Goal: Task Accomplishment & Management: Use online tool/utility

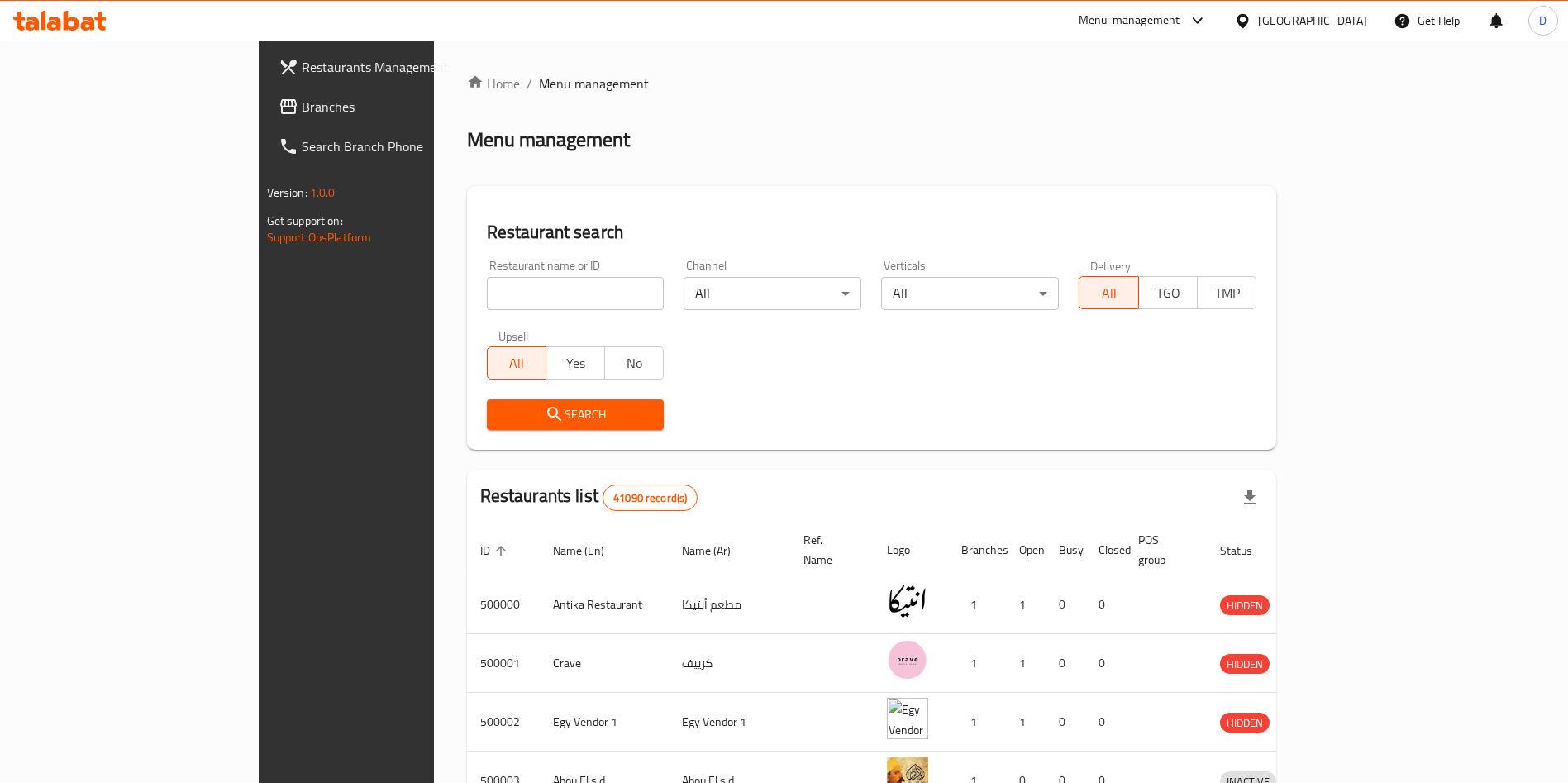
drag, startPoint x: 468, startPoint y: 275, endPoint x: 469, endPoint y: 293, distance: 18.0
click at [487, 293] on div "Restaurant name or ID Restaurant name or ID" at bounding box center [575, 284] width 178 height 51
click at [487, 293] on input "search" at bounding box center [575, 294] width 178 height 33
type input "bubbly waffly"
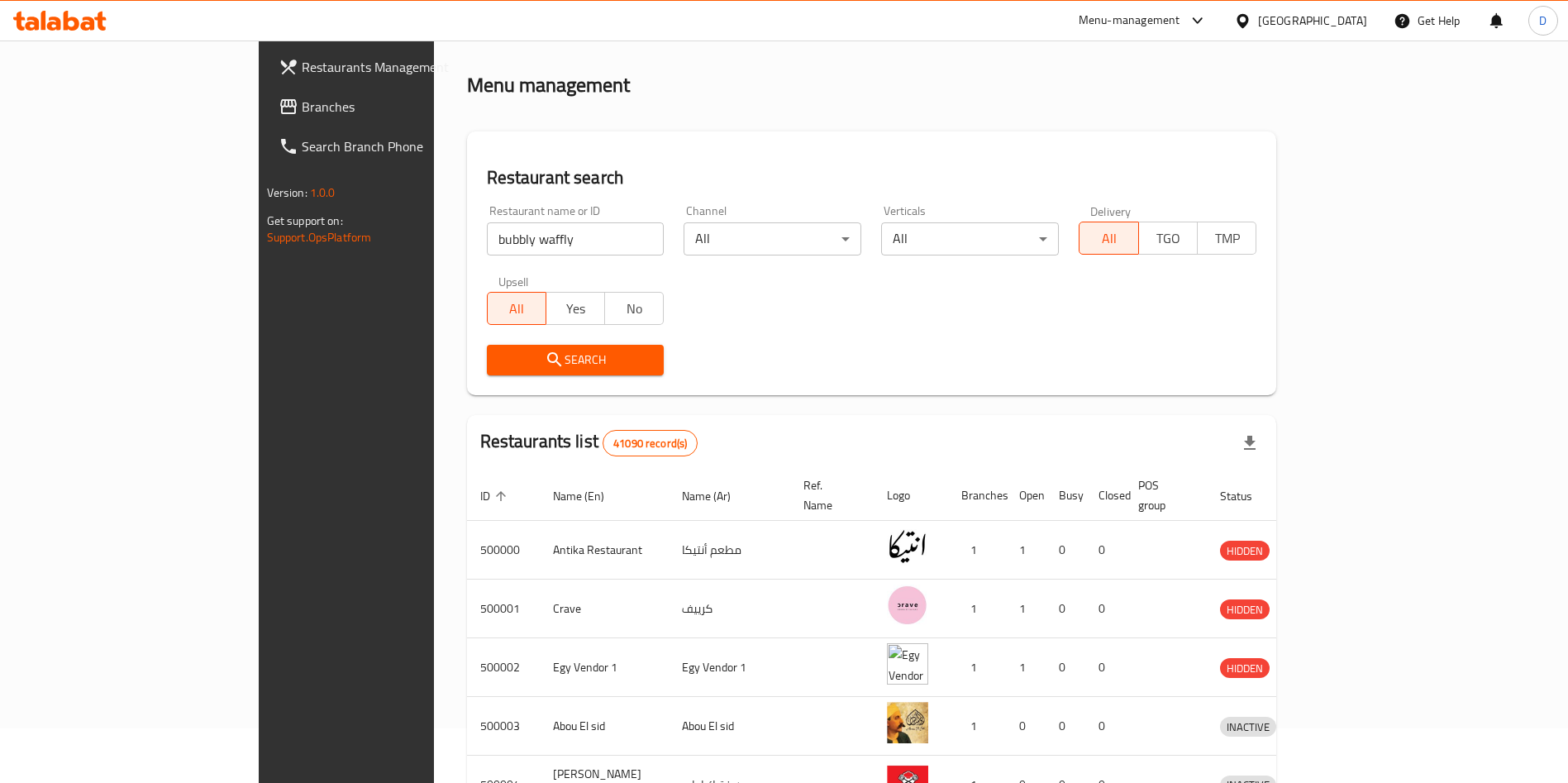
drag, startPoint x: 514, startPoint y: 375, endPoint x: 510, endPoint y: 359, distance: 16.5
click at [510, 359] on div "Search" at bounding box center [575, 360] width 198 height 51
click at [510, 359] on span "Search" at bounding box center [575, 360] width 151 height 20
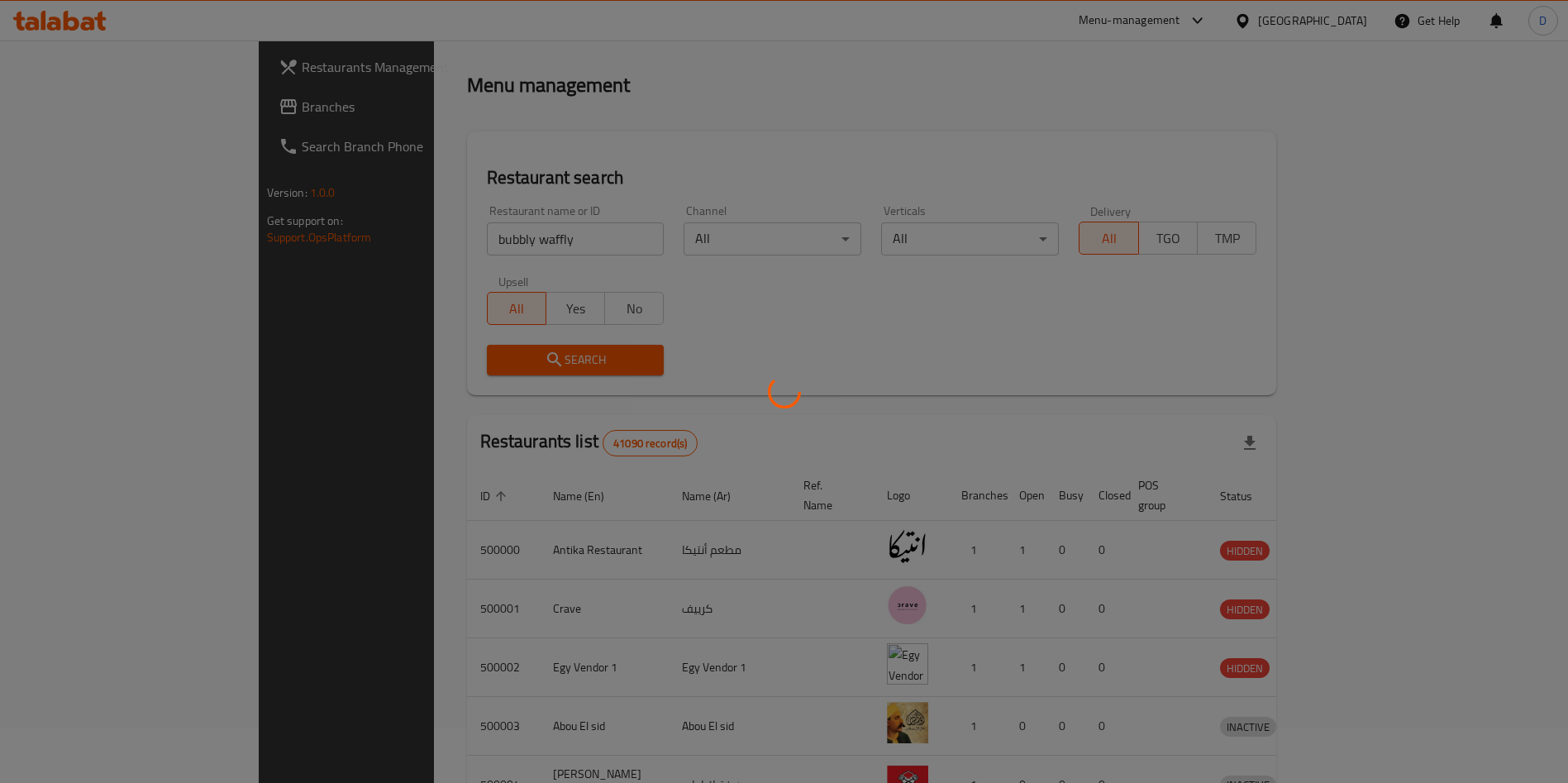
scroll to position [0, 0]
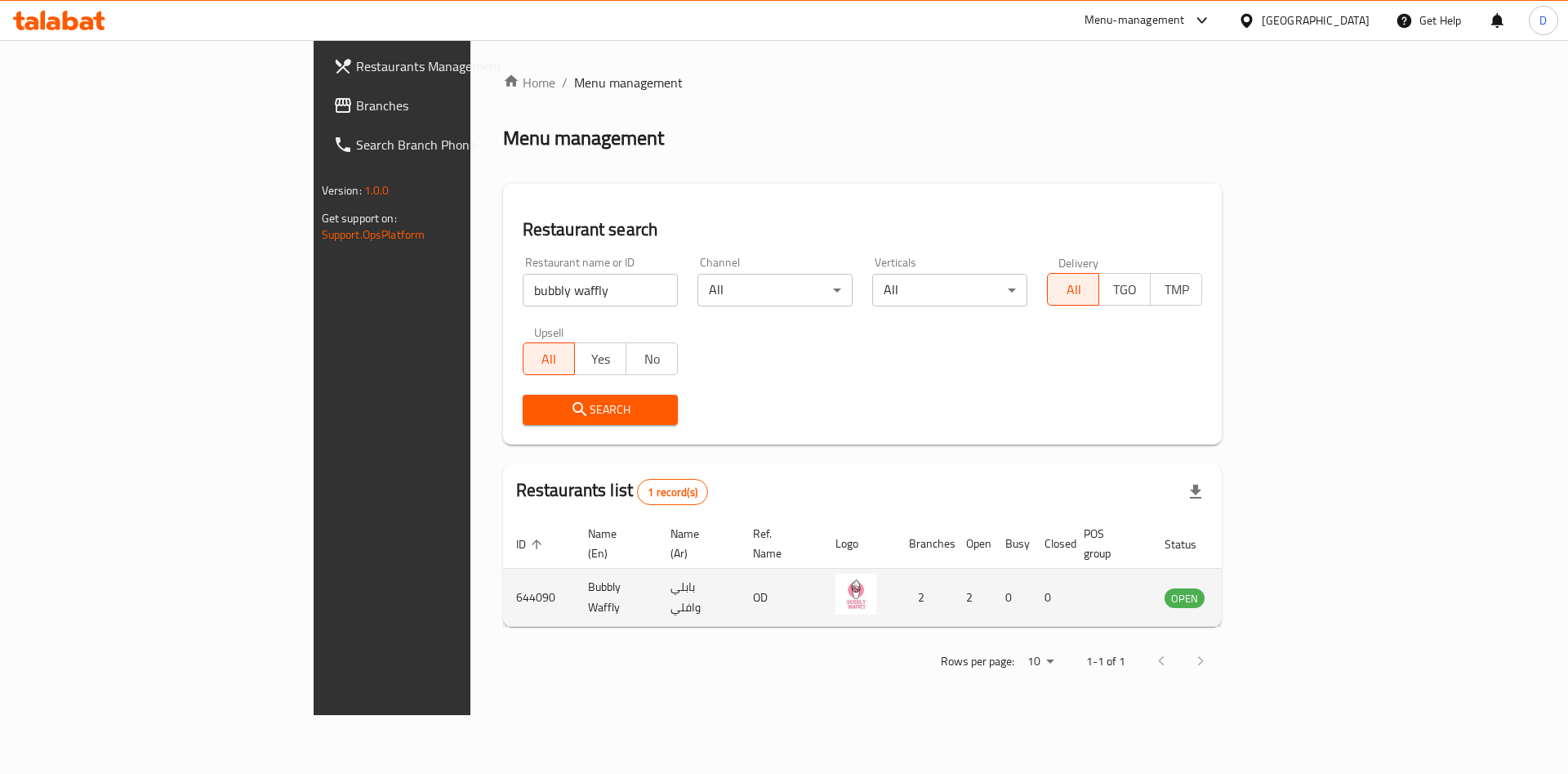
click at [1294, 573] on td "enhanced table" at bounding box center [1266, 598] width 56 height 58
click at [1270, 591] on icon "enhanced table" at bounding box center [1261, 598] width 18 height 14
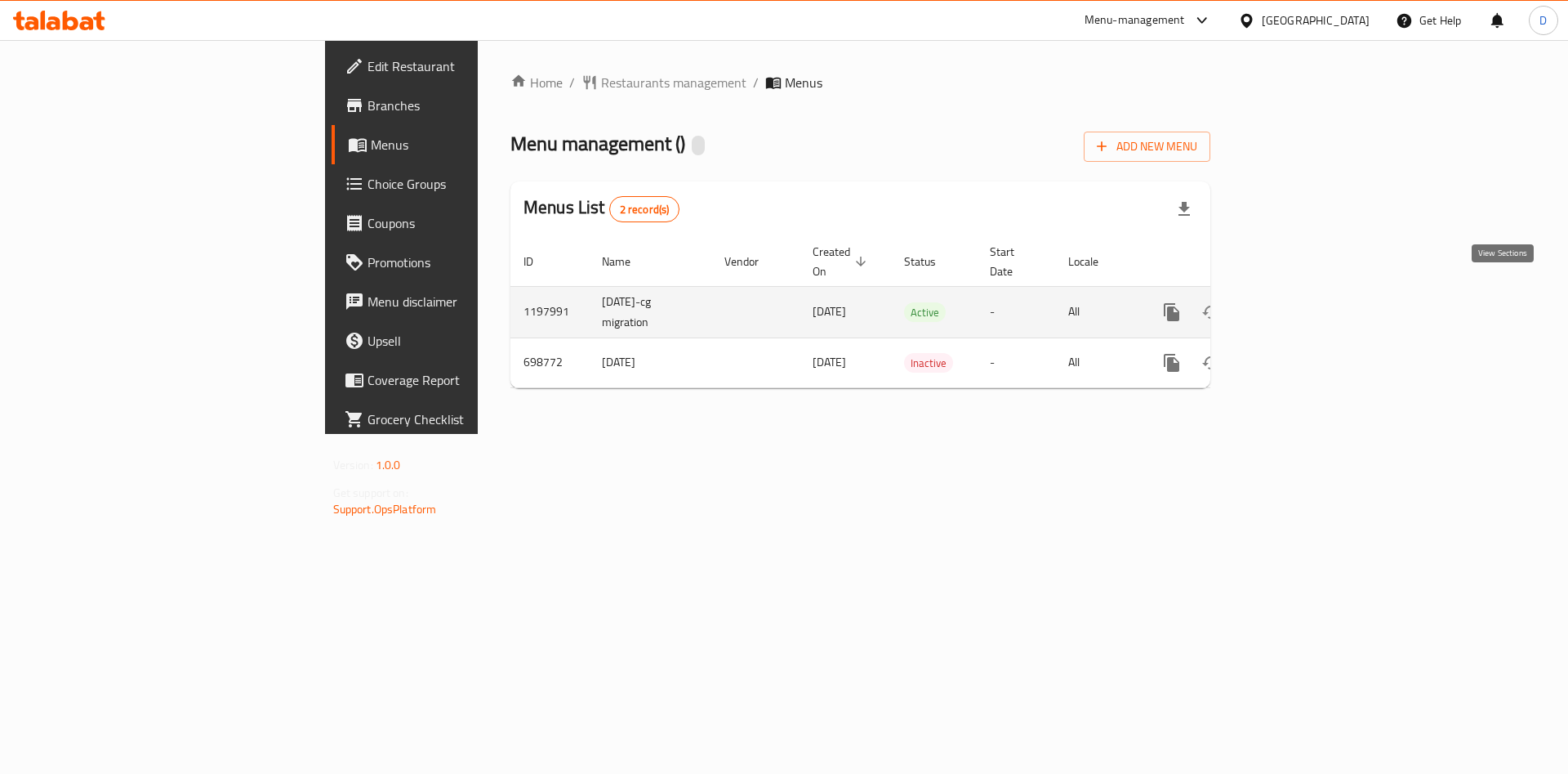
click at [1300, 302] on icon "enhanced table" at bounding box center [1290, 312] width 20 height 20
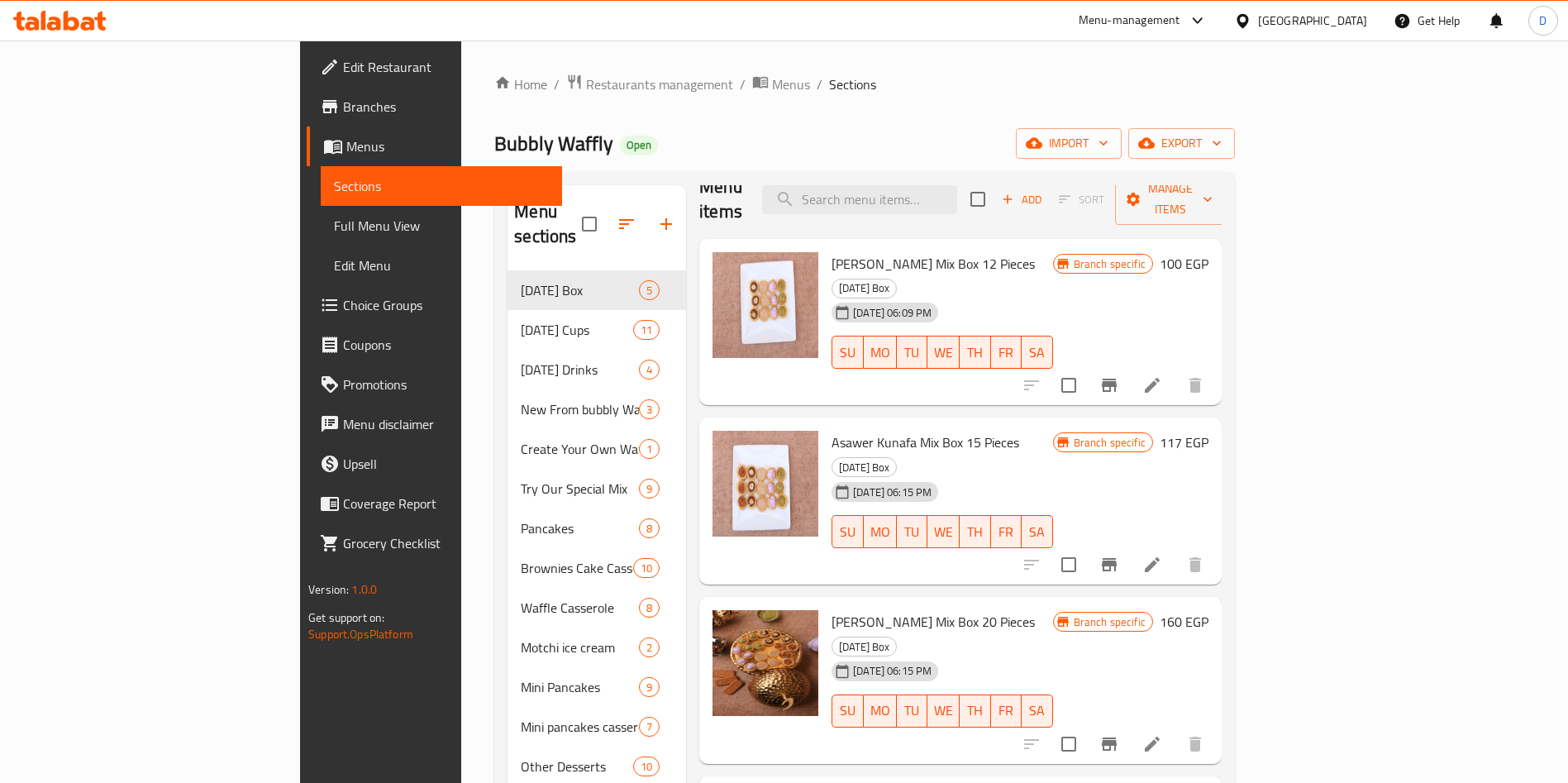
scroll to position [270, 0]
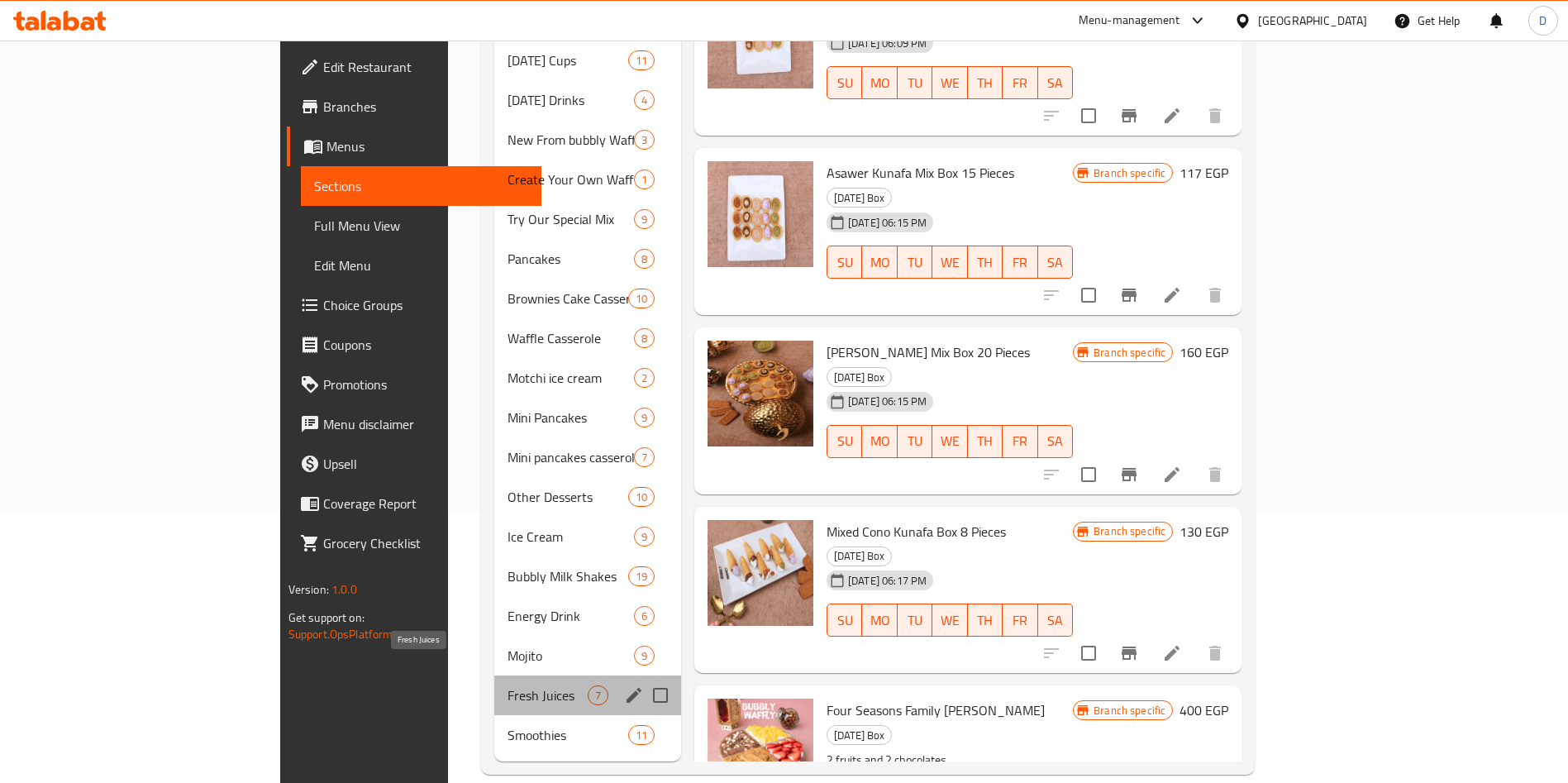
click at [507, 685] on span "Fresh Juices" at bounding box center [547, 696] width 80 height 20
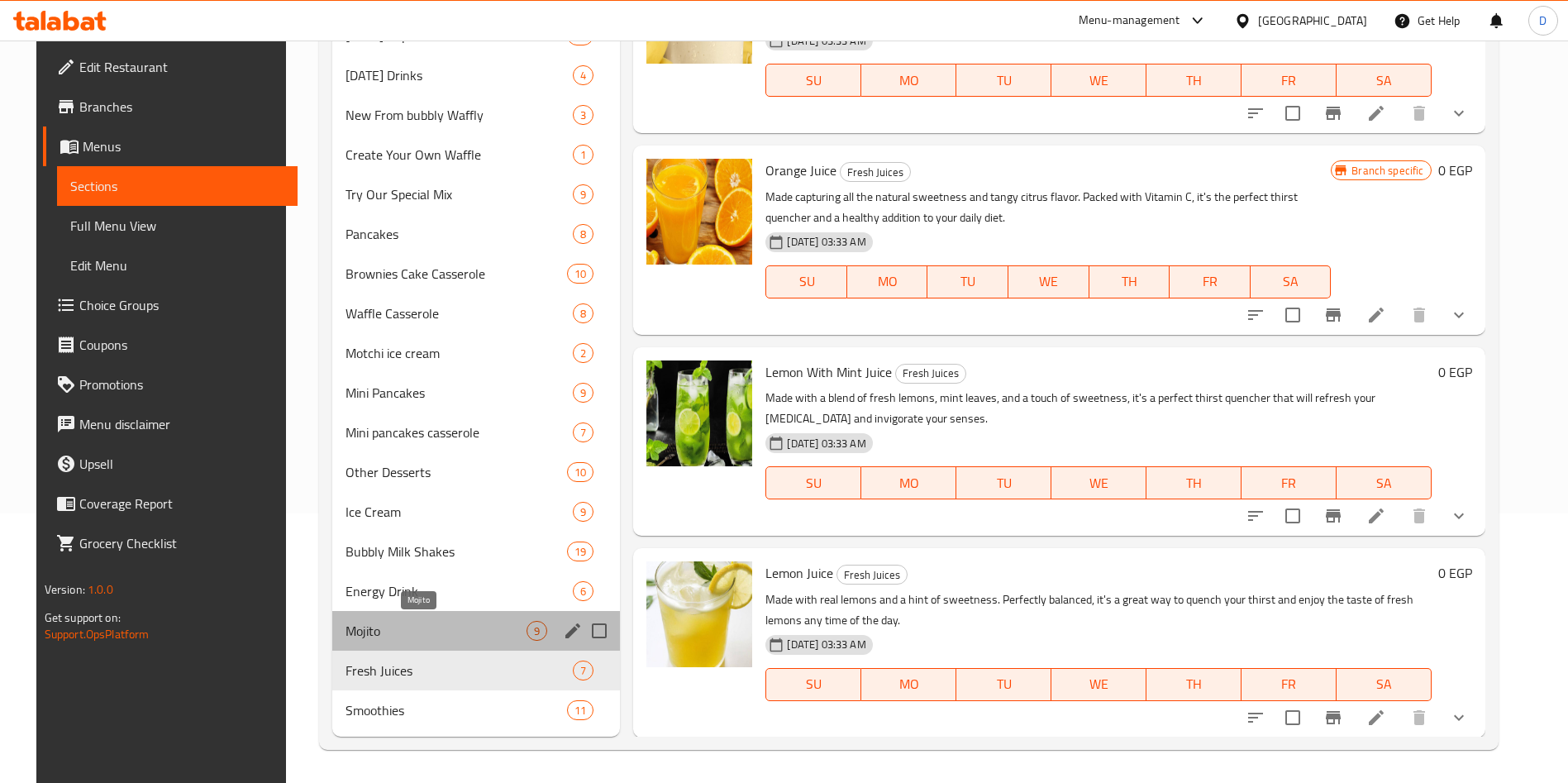
click at [414, 637] on span "Mojito" at bounding box center [436, 631] width 182 height 20
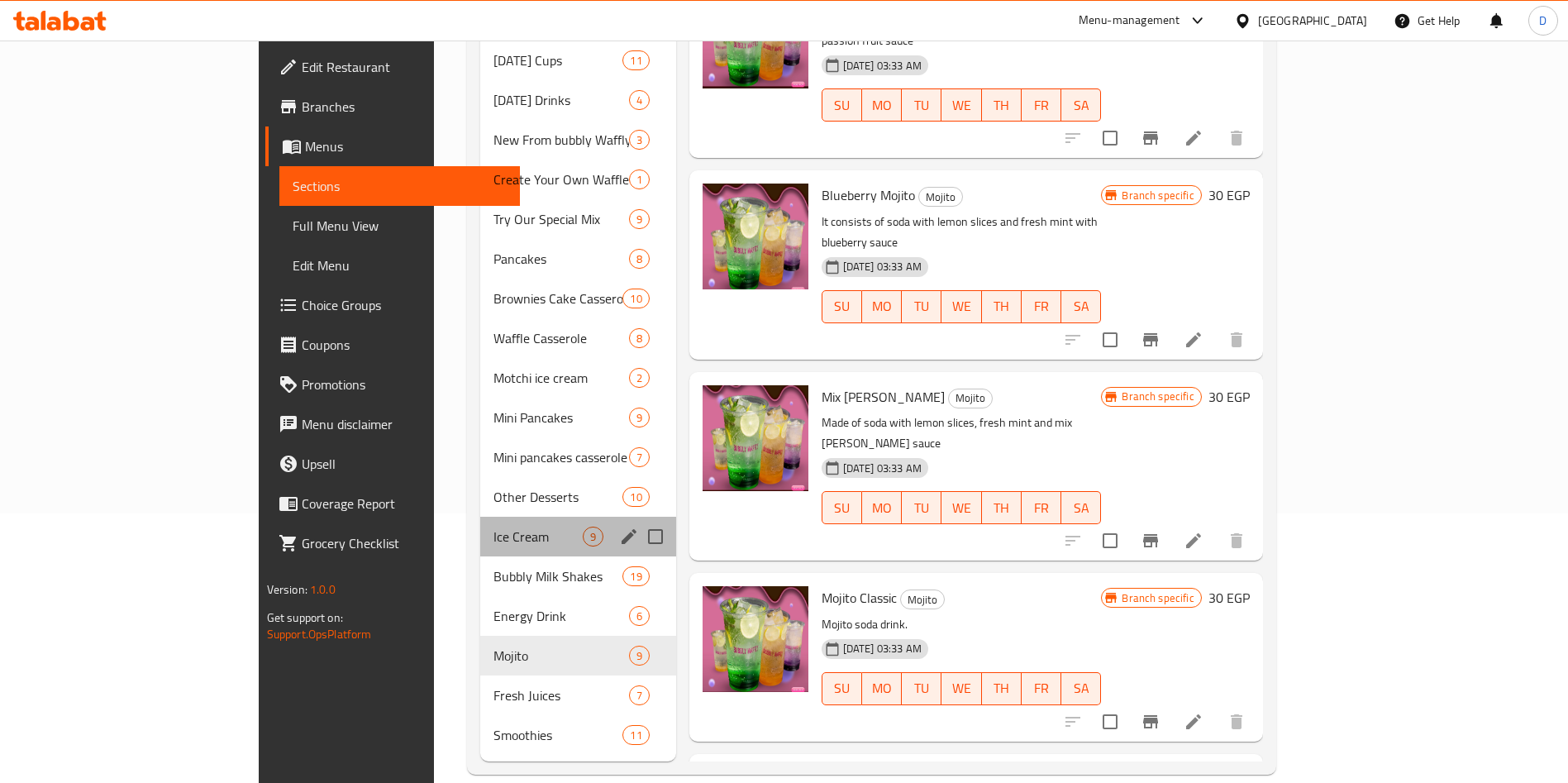
click at [480, 529] on div "Ice Cream 9" at bounding box center [578, 535] width 196 height 40
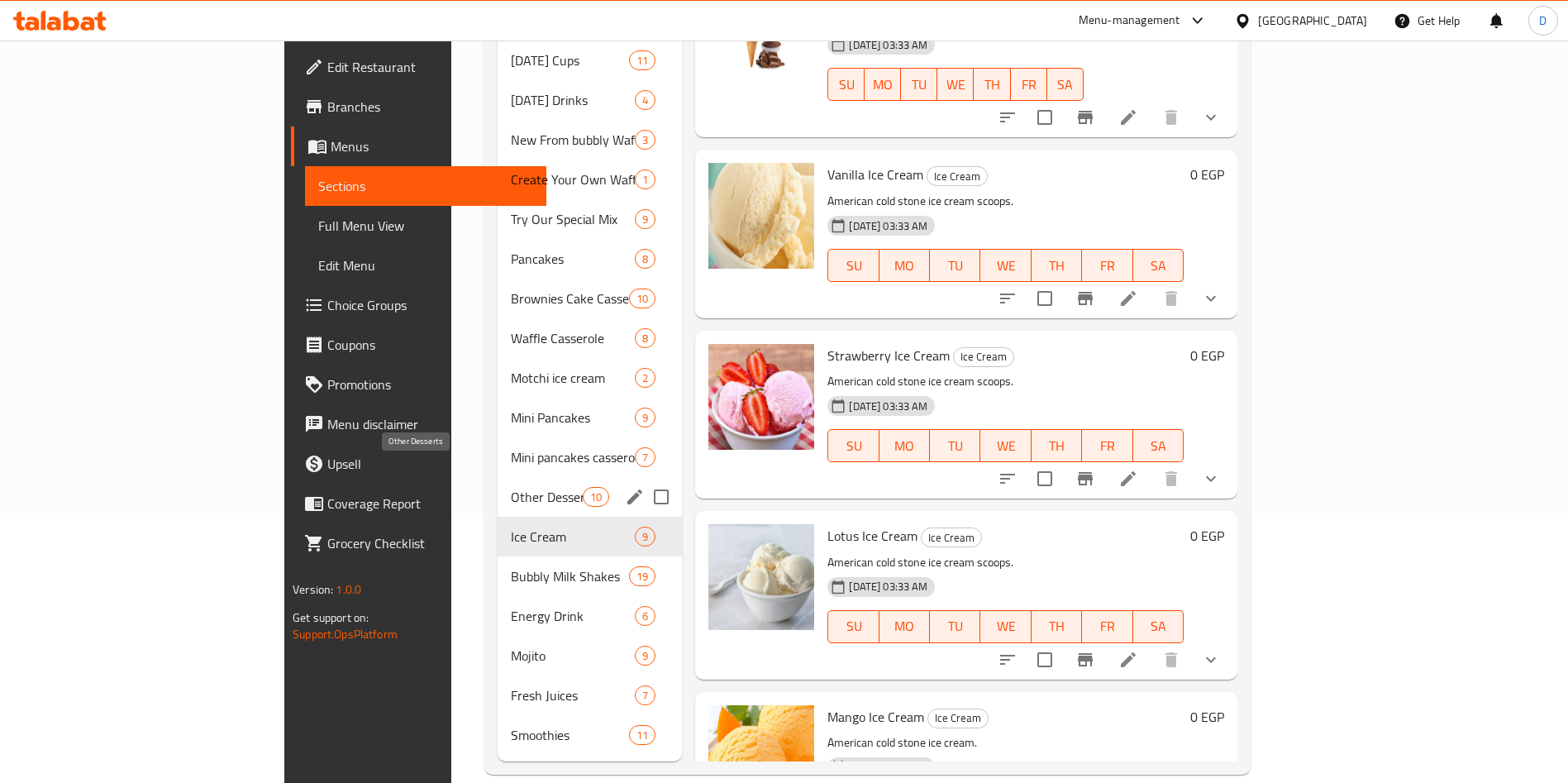
click at [511, 487] on span "Other Desserts" at bounding box center [547, 497] width 73 height 20
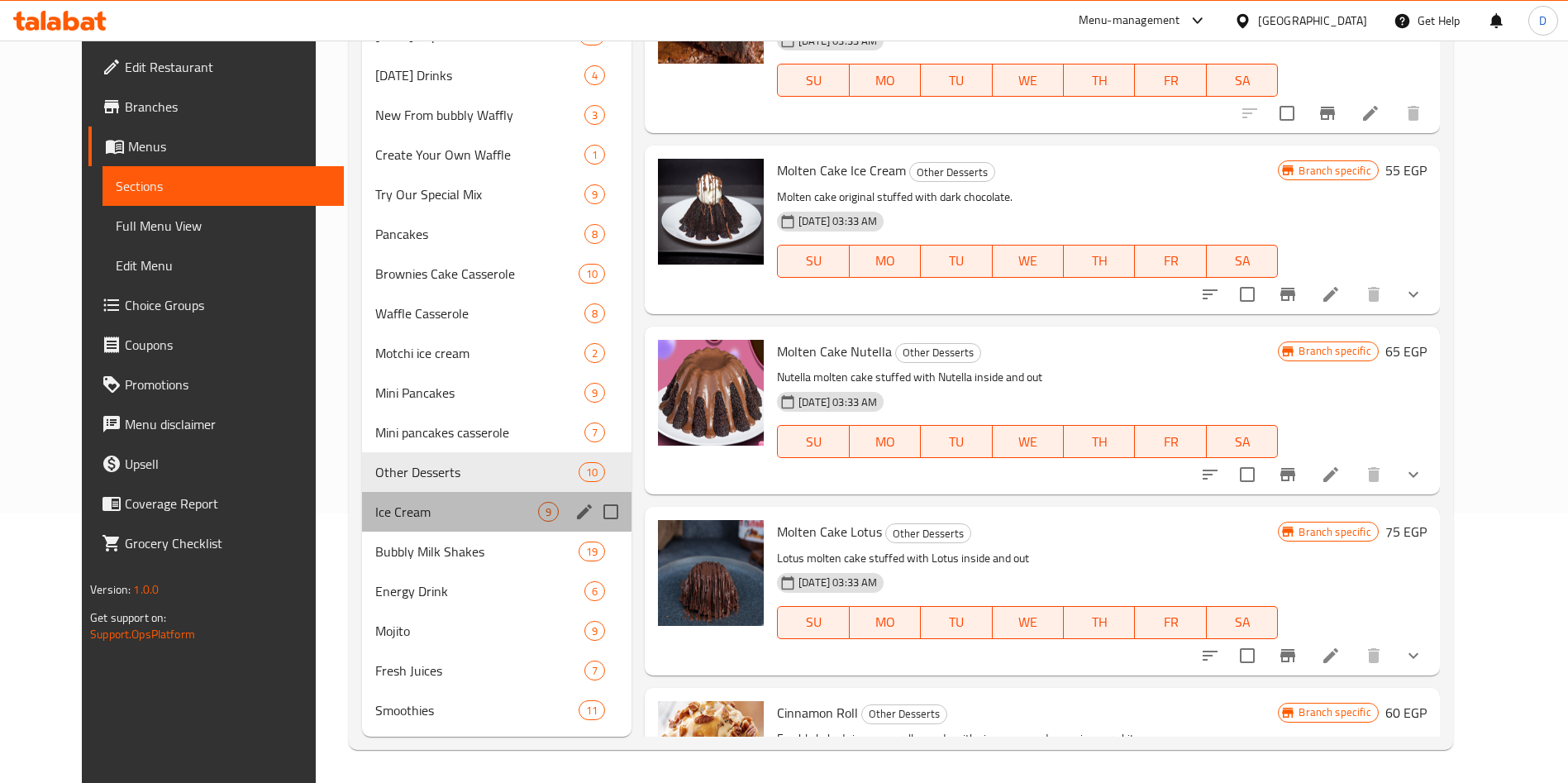
click at [404, 523] on div "Ice Cream 9" at bounding box center [496, 511] width 270 height 40
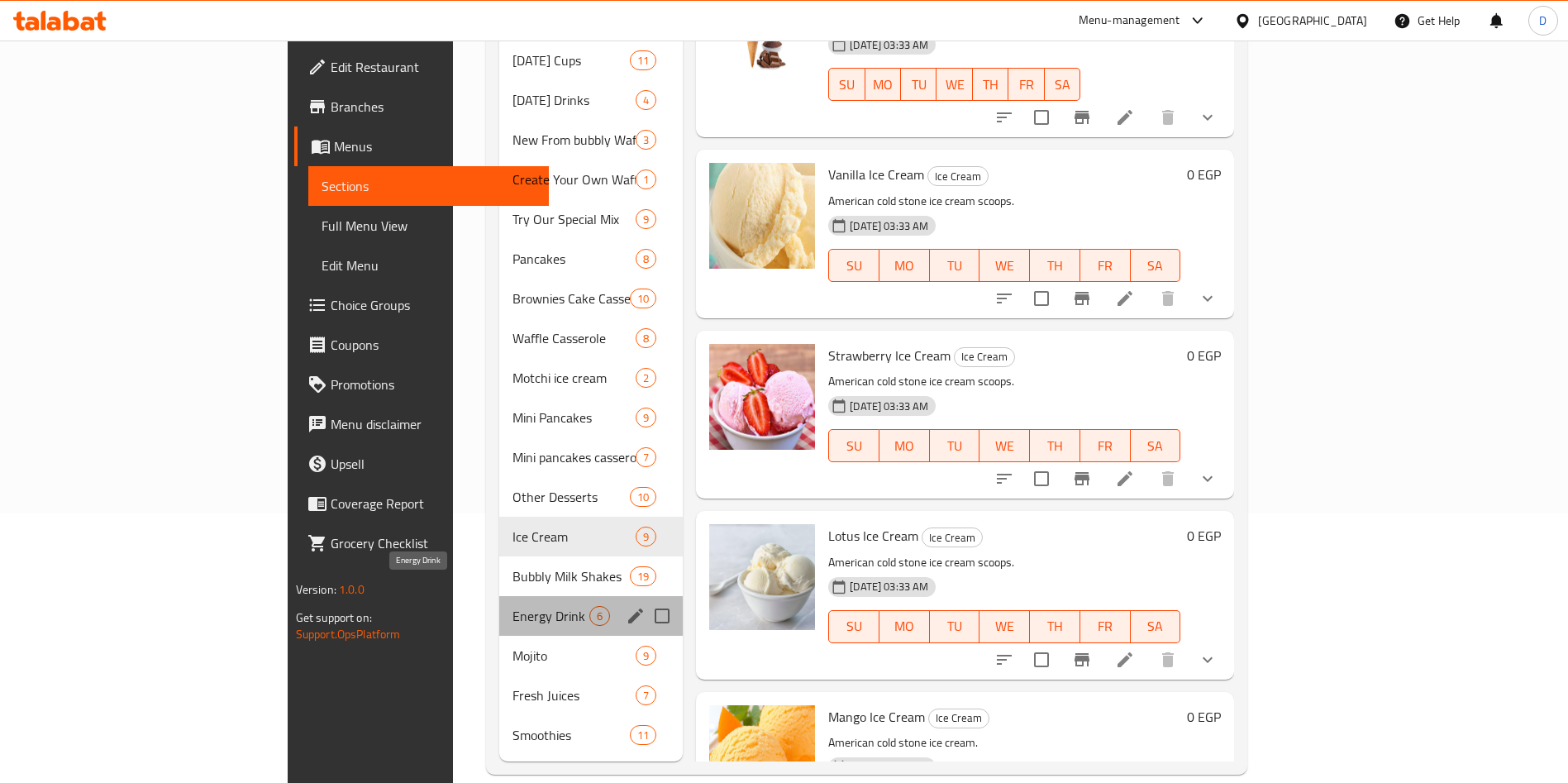
click at [513, 605] on span "Energy Drink" at bounding box center [551, 616] width 77 height 20
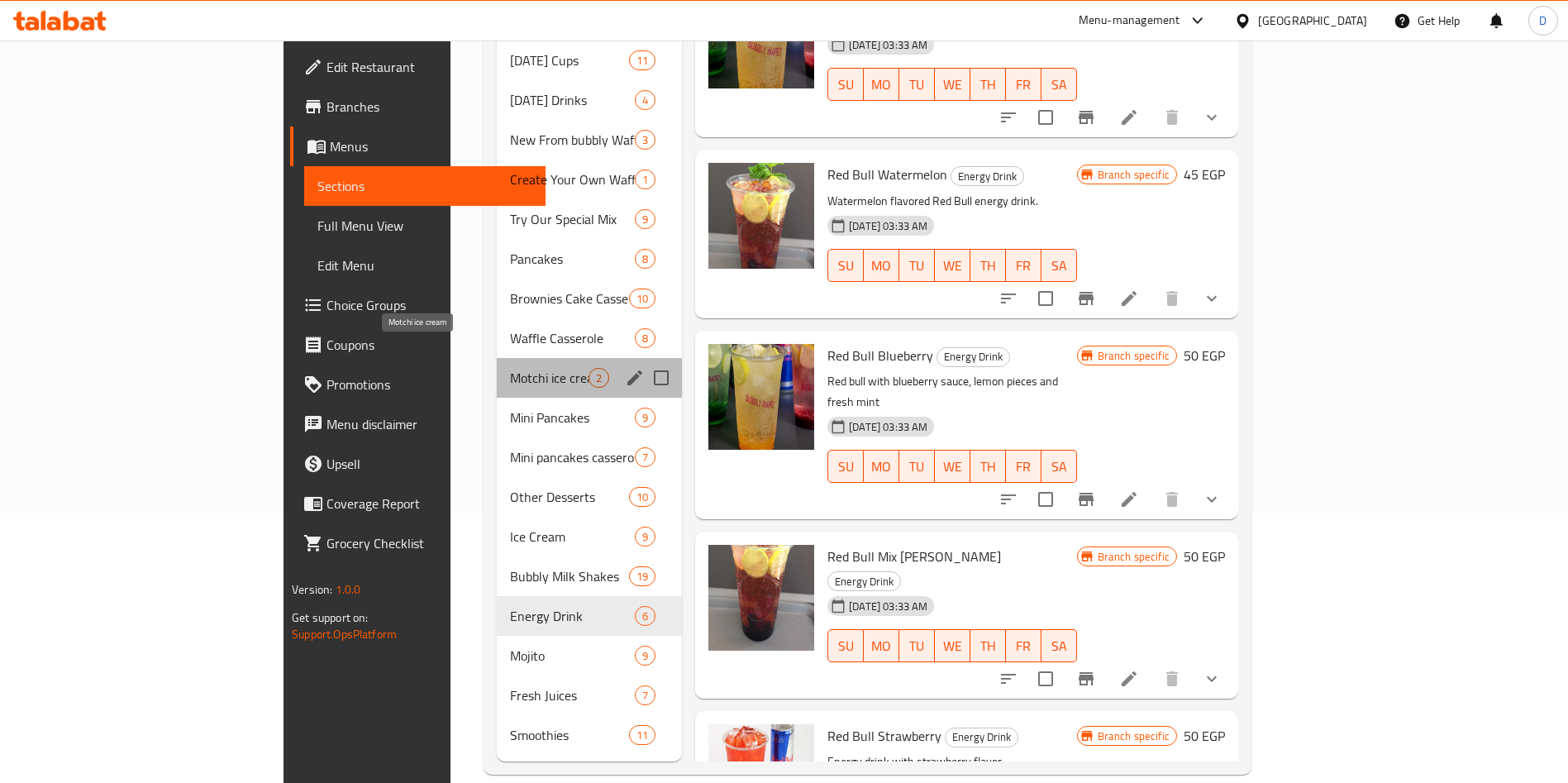
click at [510, 368] on span "Motchi ice cream" at bounding box center [548, 378] width 78 height 20
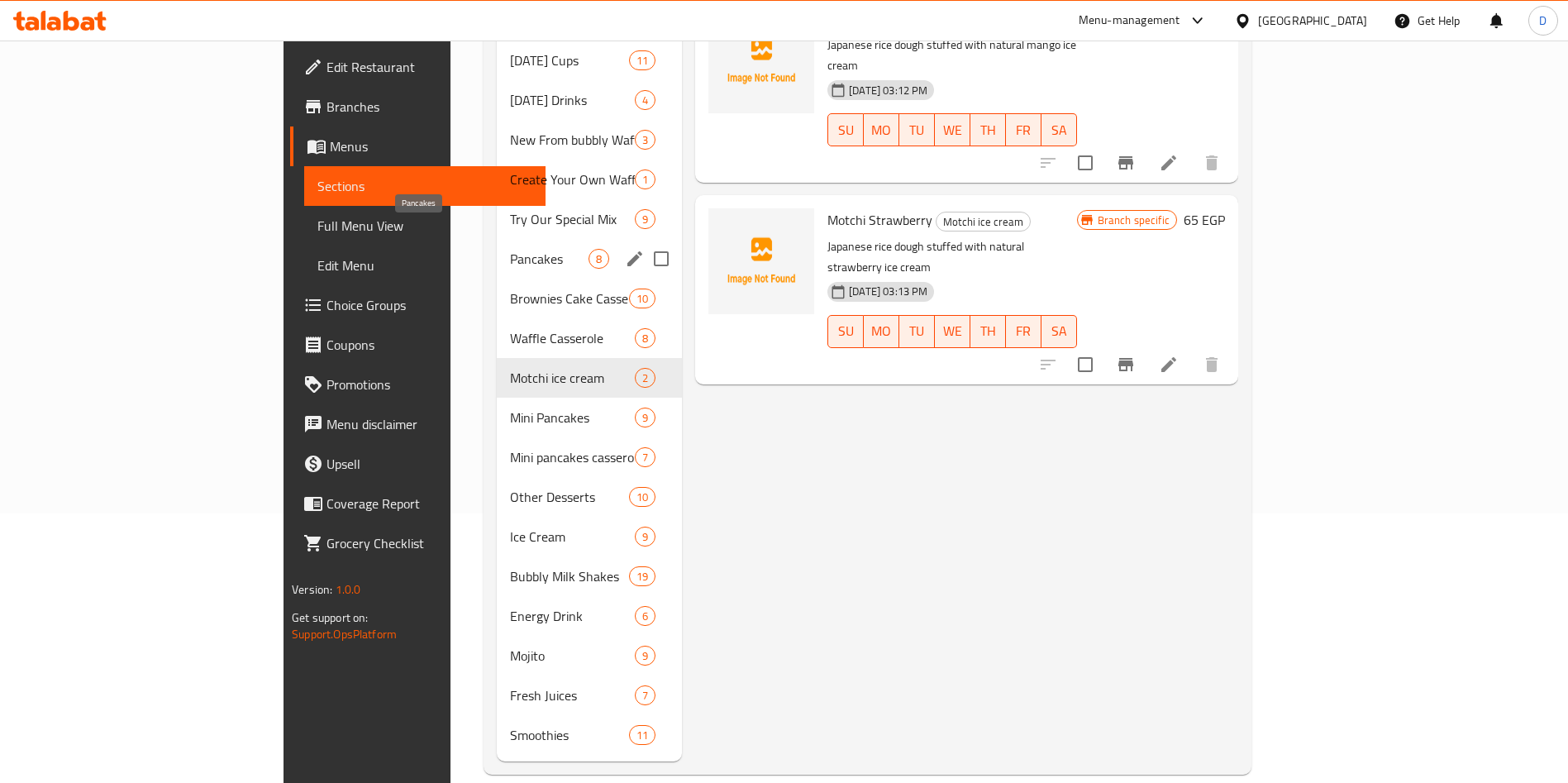
scroll to position [96, 0]
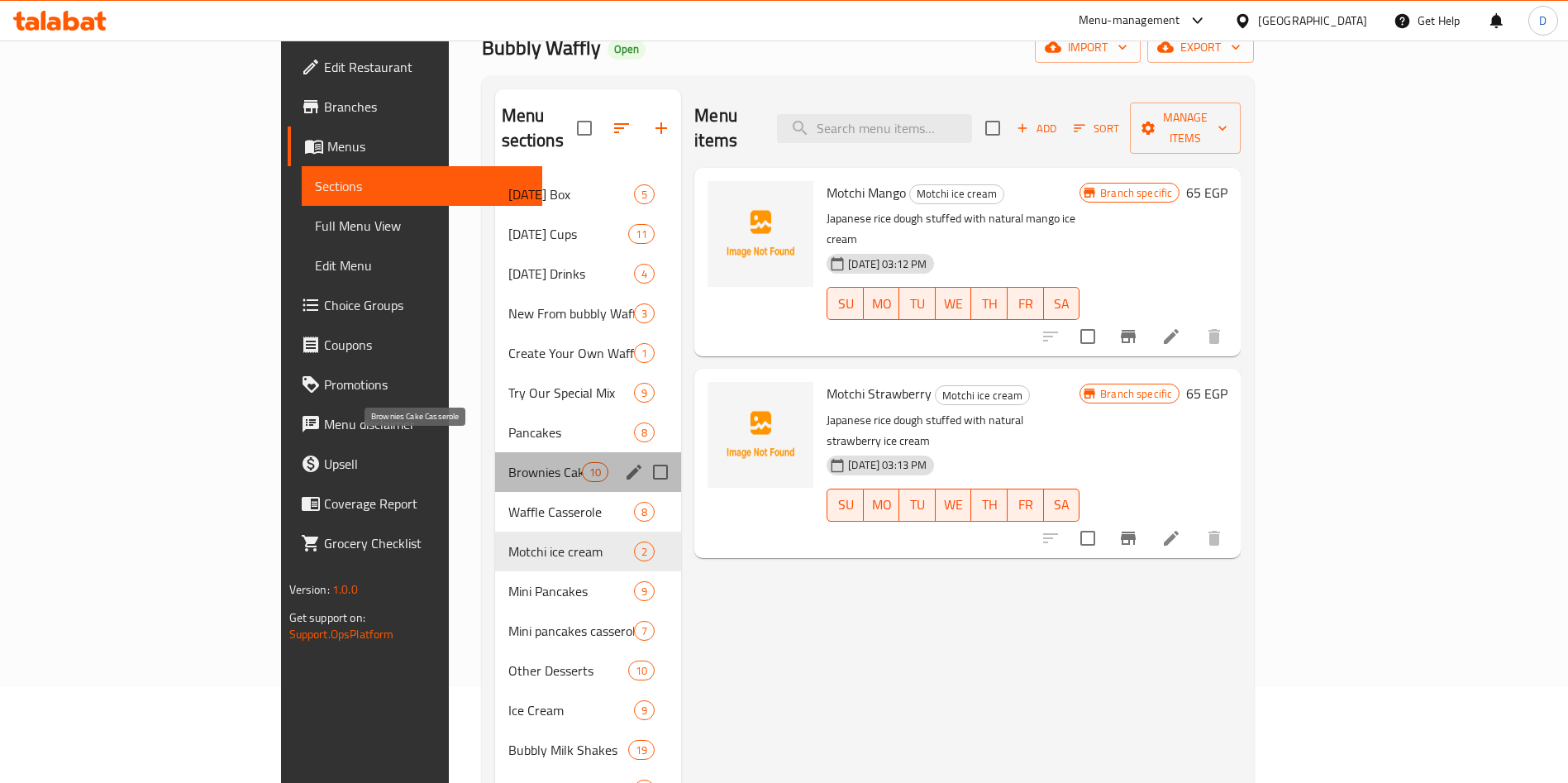
click at [508, 462] on span "Brownies Cake Casserole" at bounding box center [545, 472] width 74 height 20
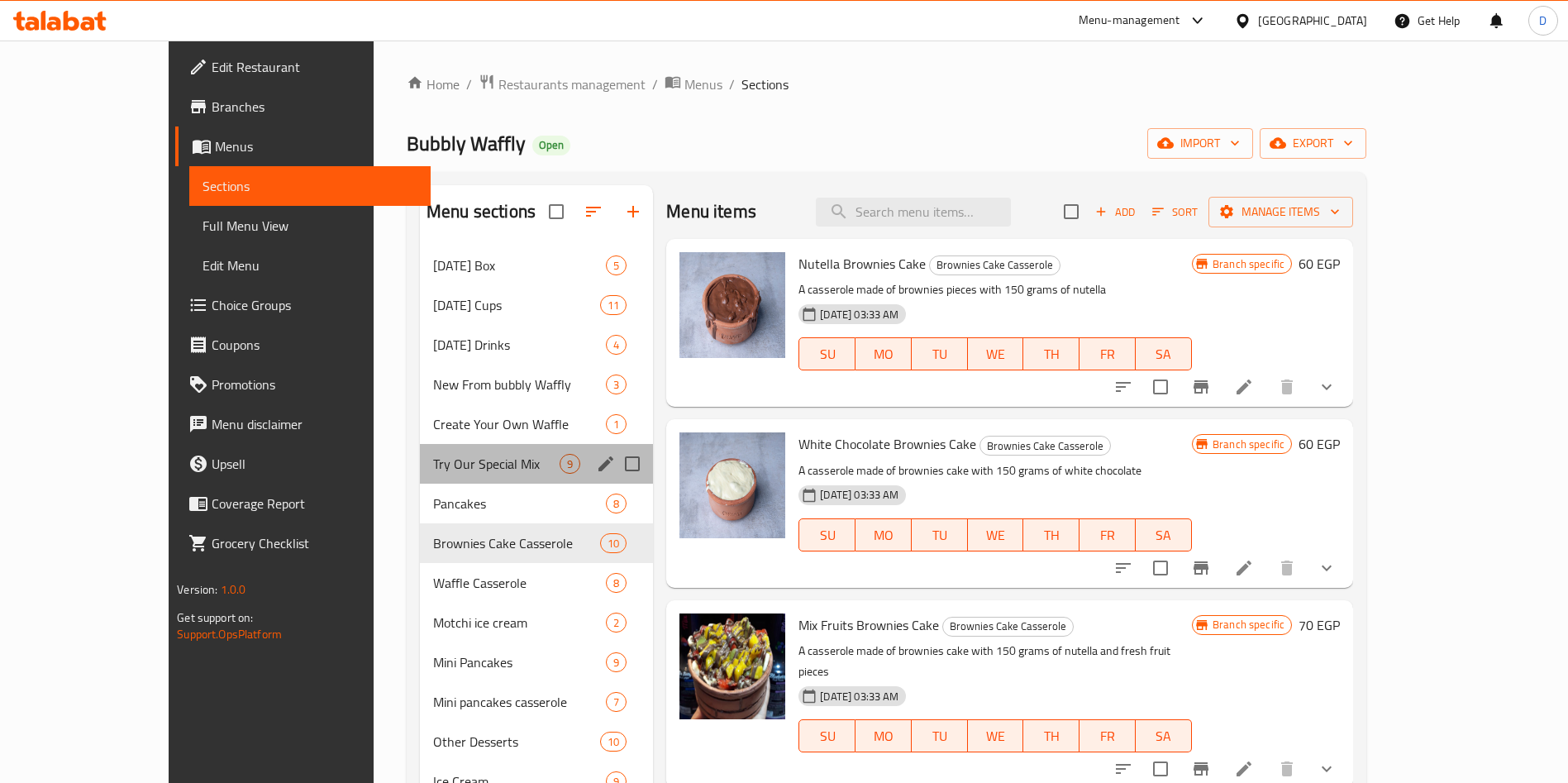
click at [420, 477] on div "Try Our Special Mix 9" at bounding box center [536, 463] width 233 height 40
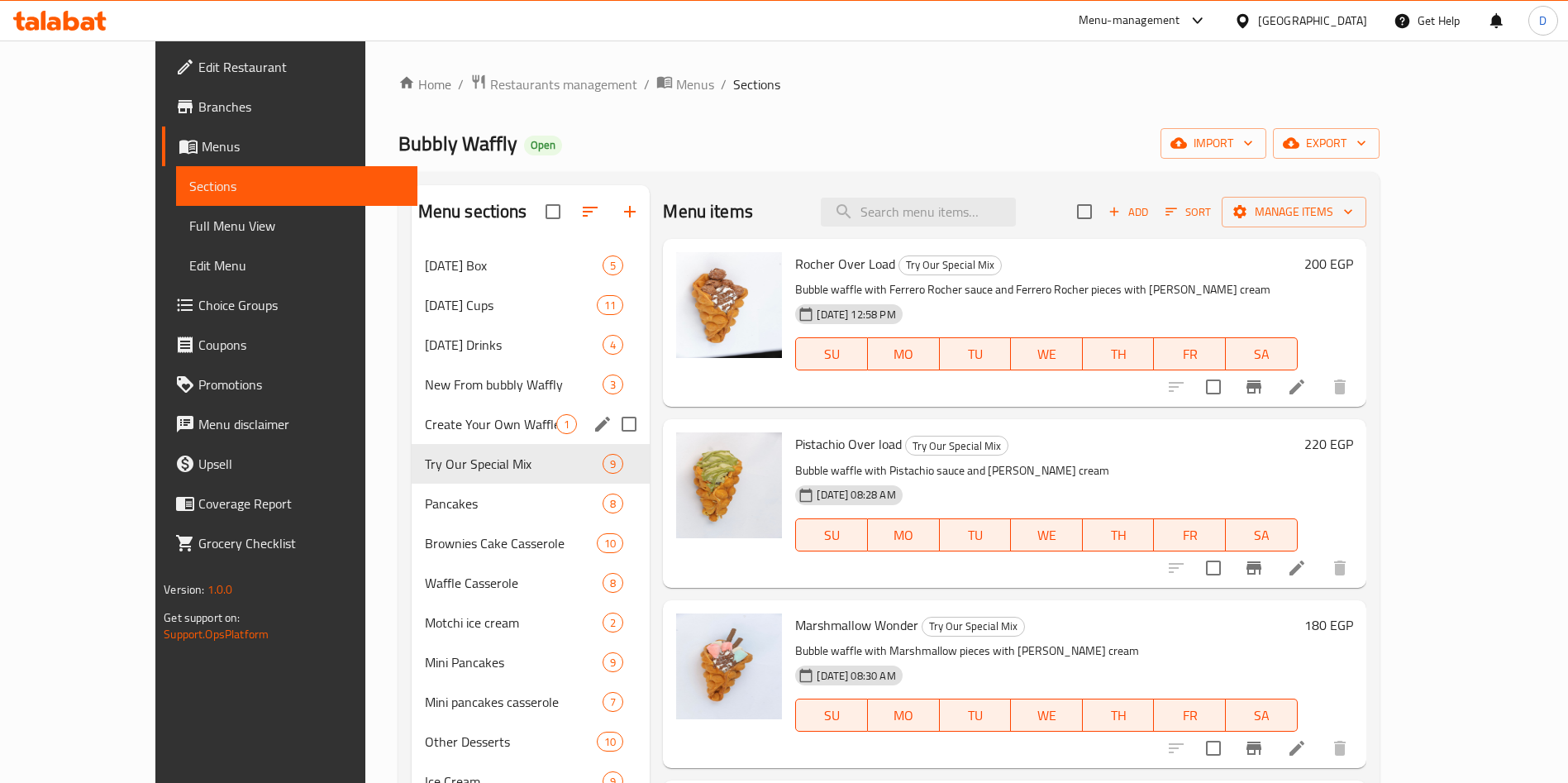
click at [426, 434] on div "Create Your Own Waffle 1" at bounding box center [531, 423] width 239 height 40
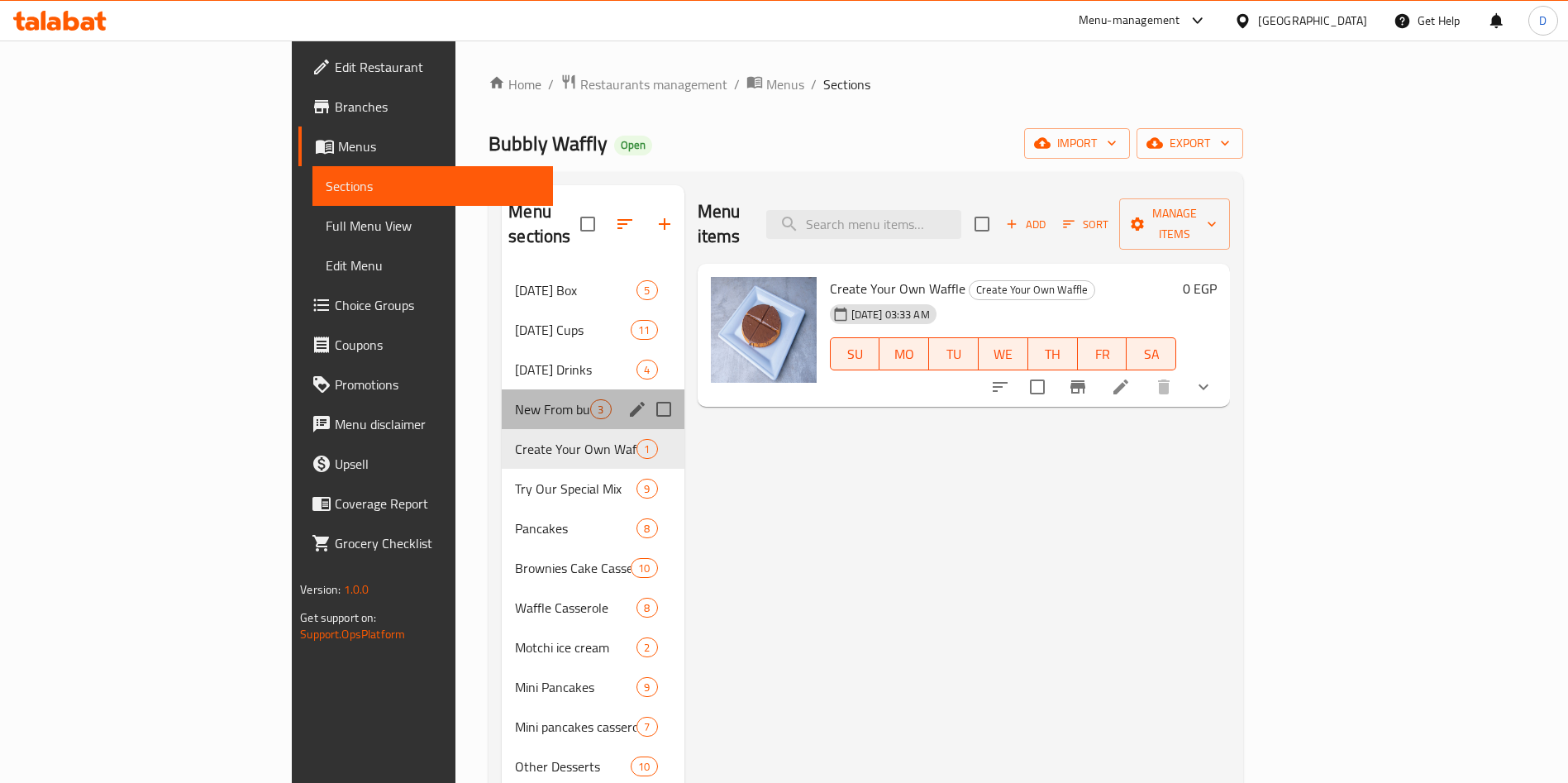
click at [502, 397] on div "New From bubbly Waffly 3" at bounding box center [593, 409] width 182 height 40
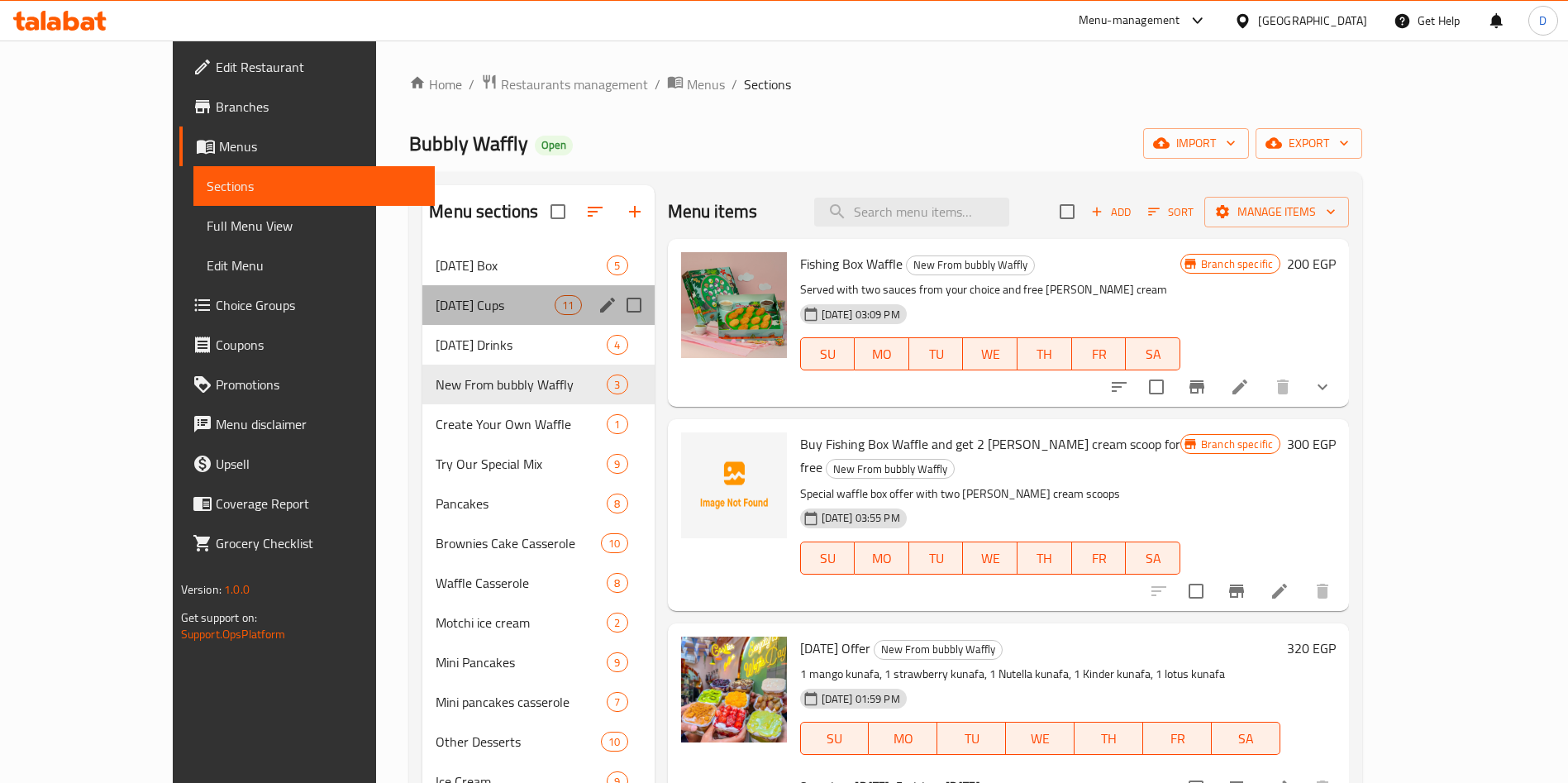
click at [422, 316] on div "[DATE] Cups 11" at bounding box center [537, 305] width 231 height 40
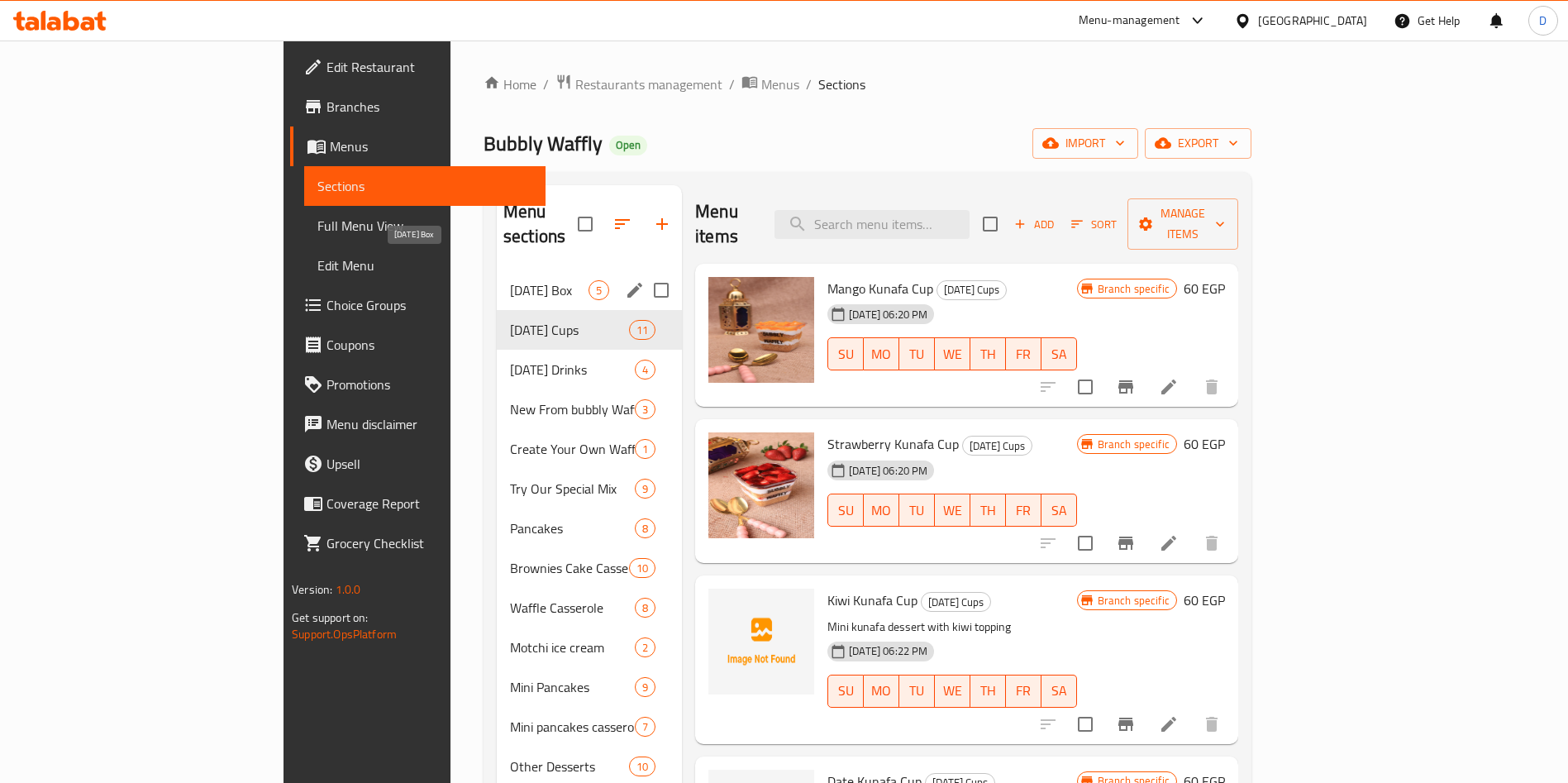
click at [510, 280] on span "[DATE] Box" at bounding box center [548, 290] width 78 height 20
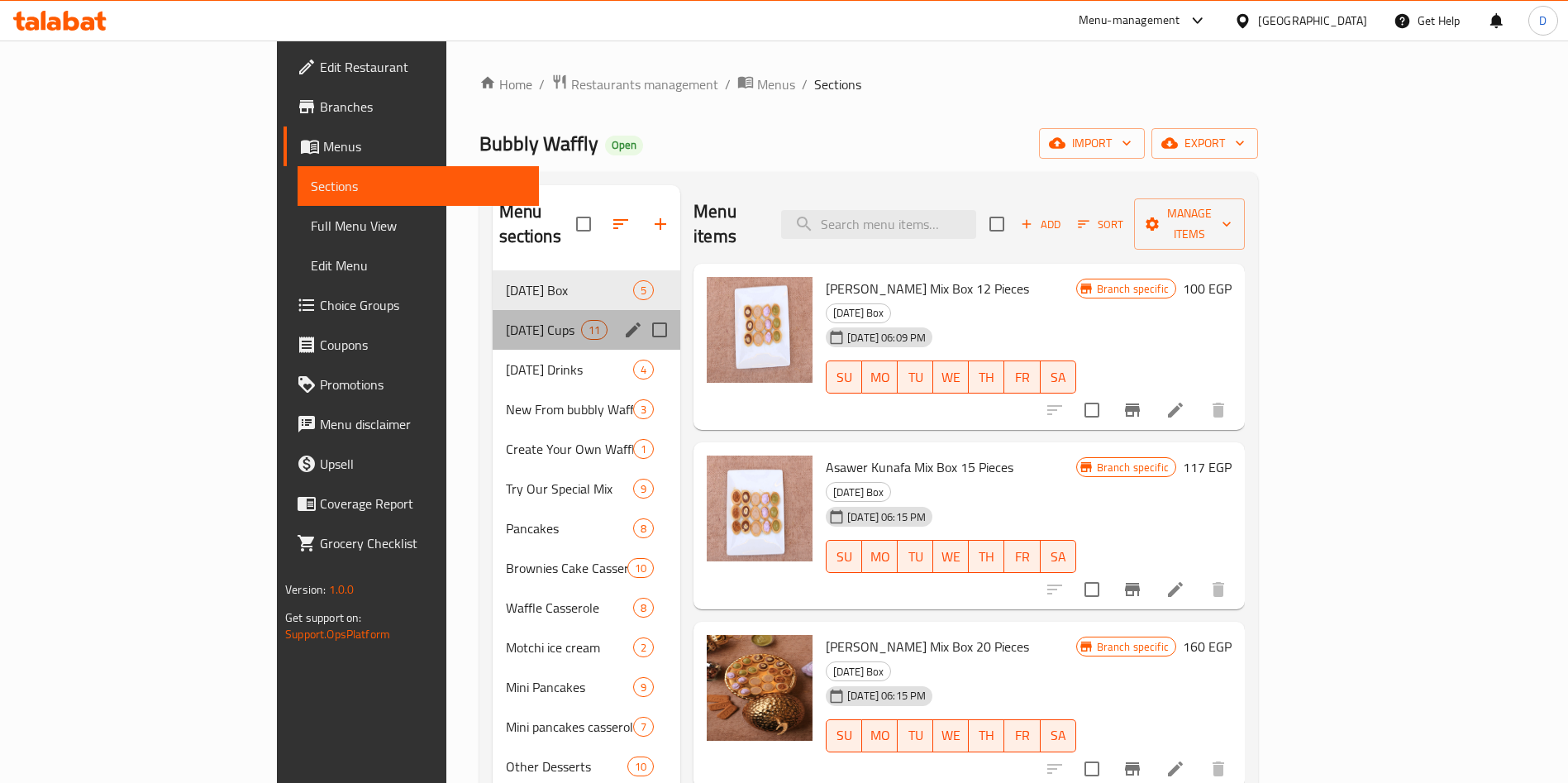
click at [492, 320] on div "[DATE] Cups 11" at bounding box center [586, 329] width 189 height 40
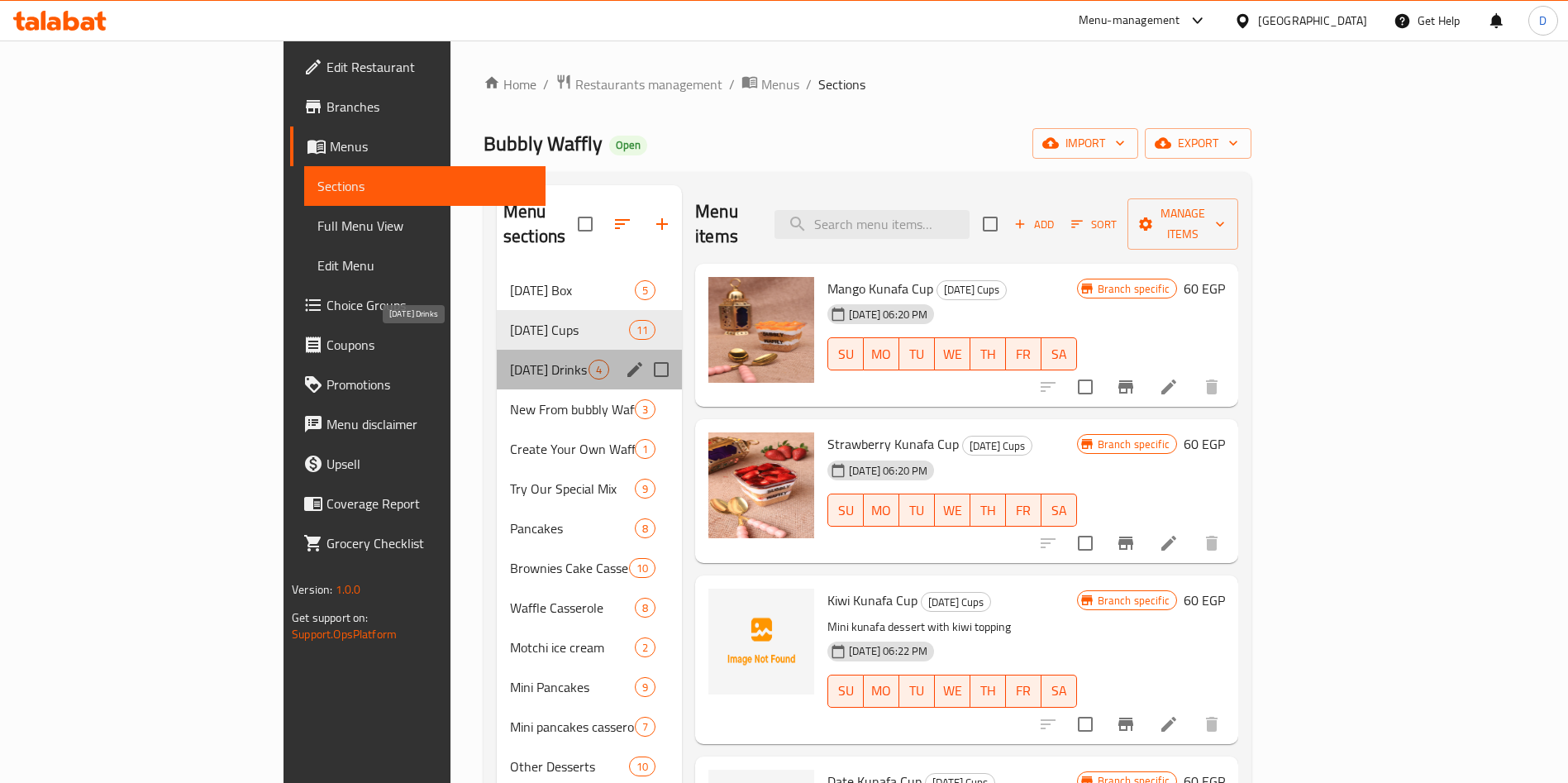
click at [510, 360] on span "[DATE] Drinks" at bounding box center [548, 370] width 78 height 20
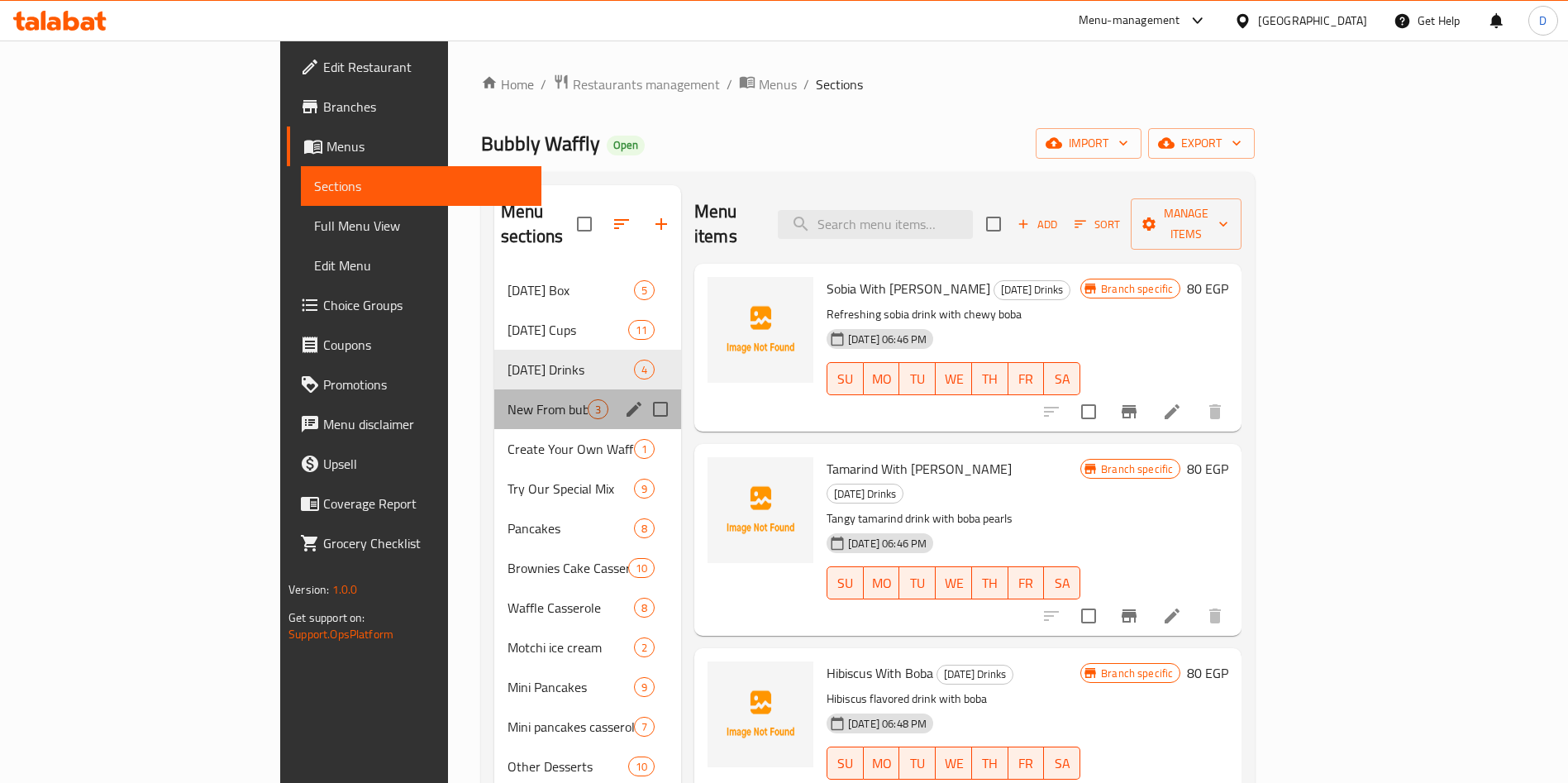
click at [494, 397] on div "New From bubbly Waffly 3" at bounding box center [587, 409] width 187 height 40
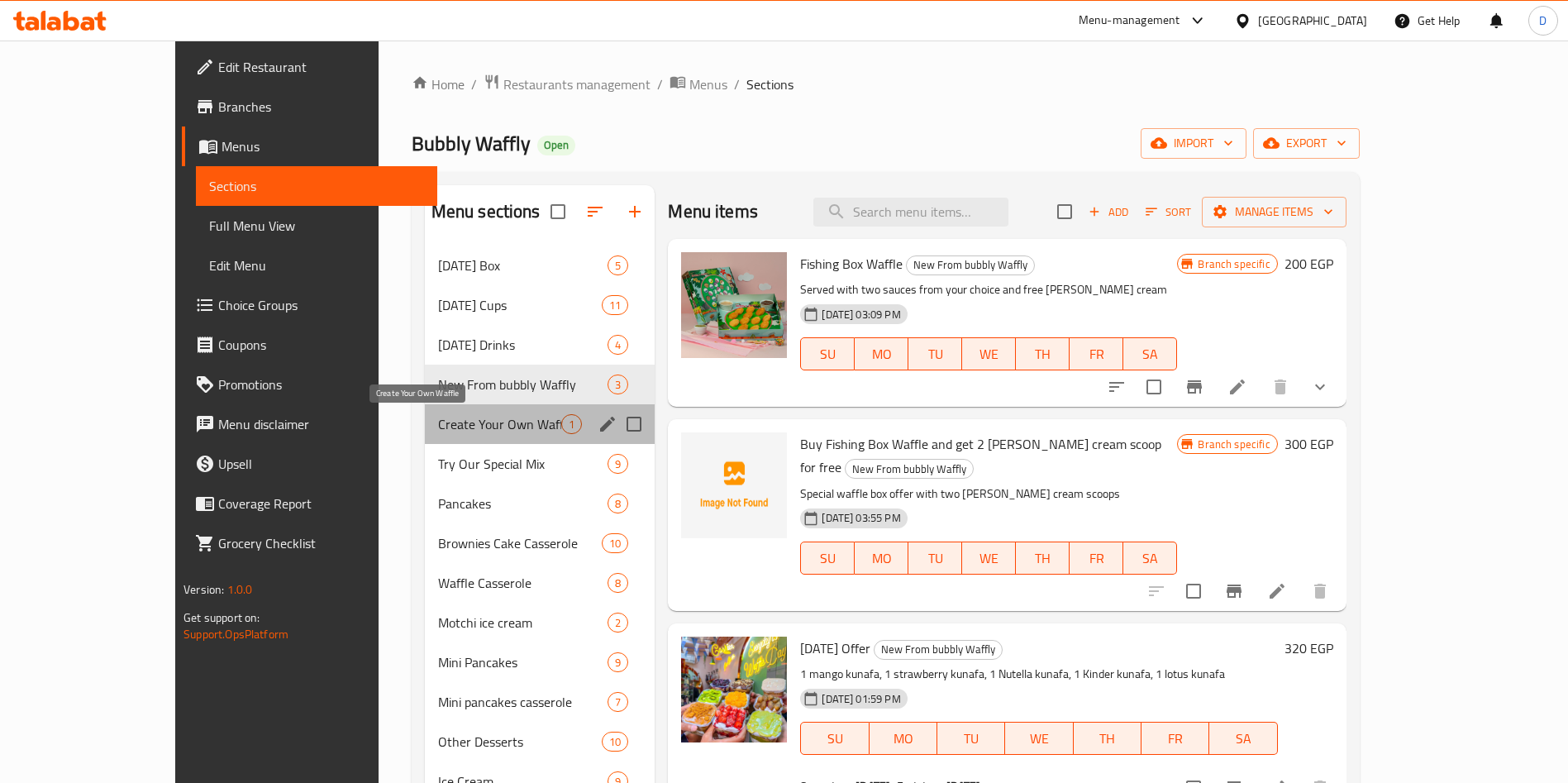
click at [448, 427] on span "Create Your Own Waffle" at bounding box center [500, 424] width 124 height 20
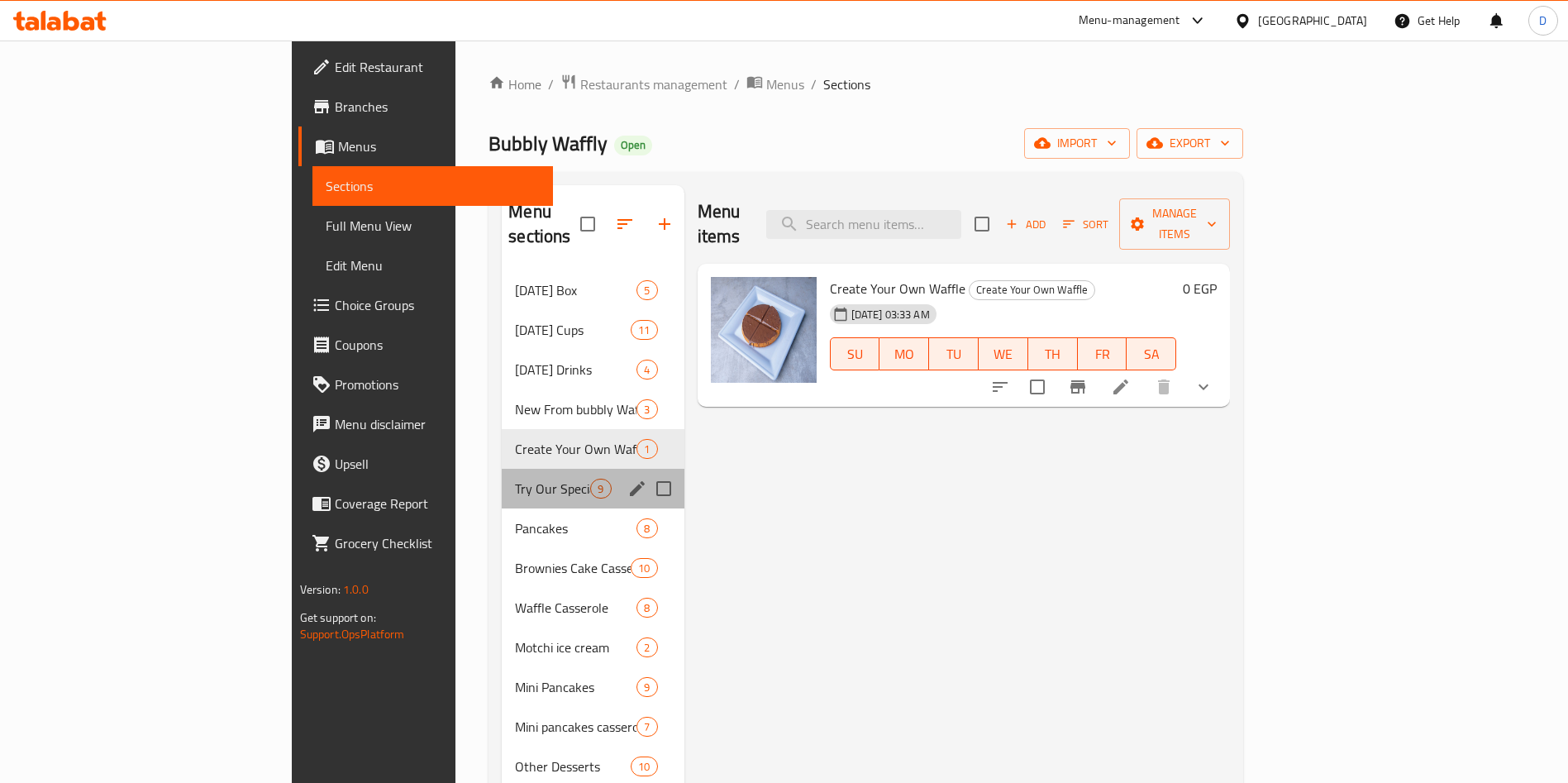
click at [502, 476] on div "Try Our Special Mix 9" at bounding box center [593, 488] width 182 height 40
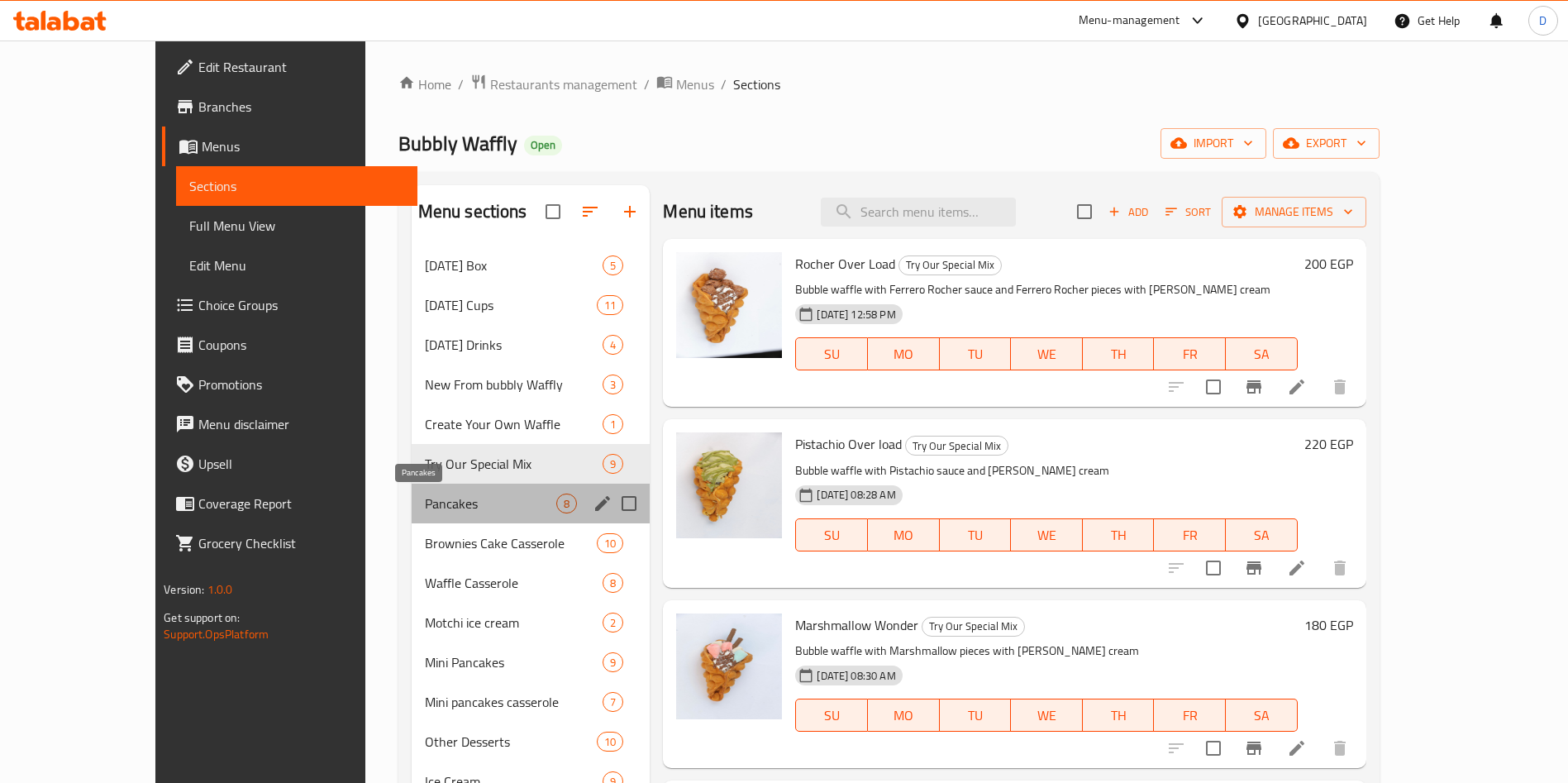
click at [431, 507] on span "Pancakes" at bounding box center [491, 503] width 133 height 20
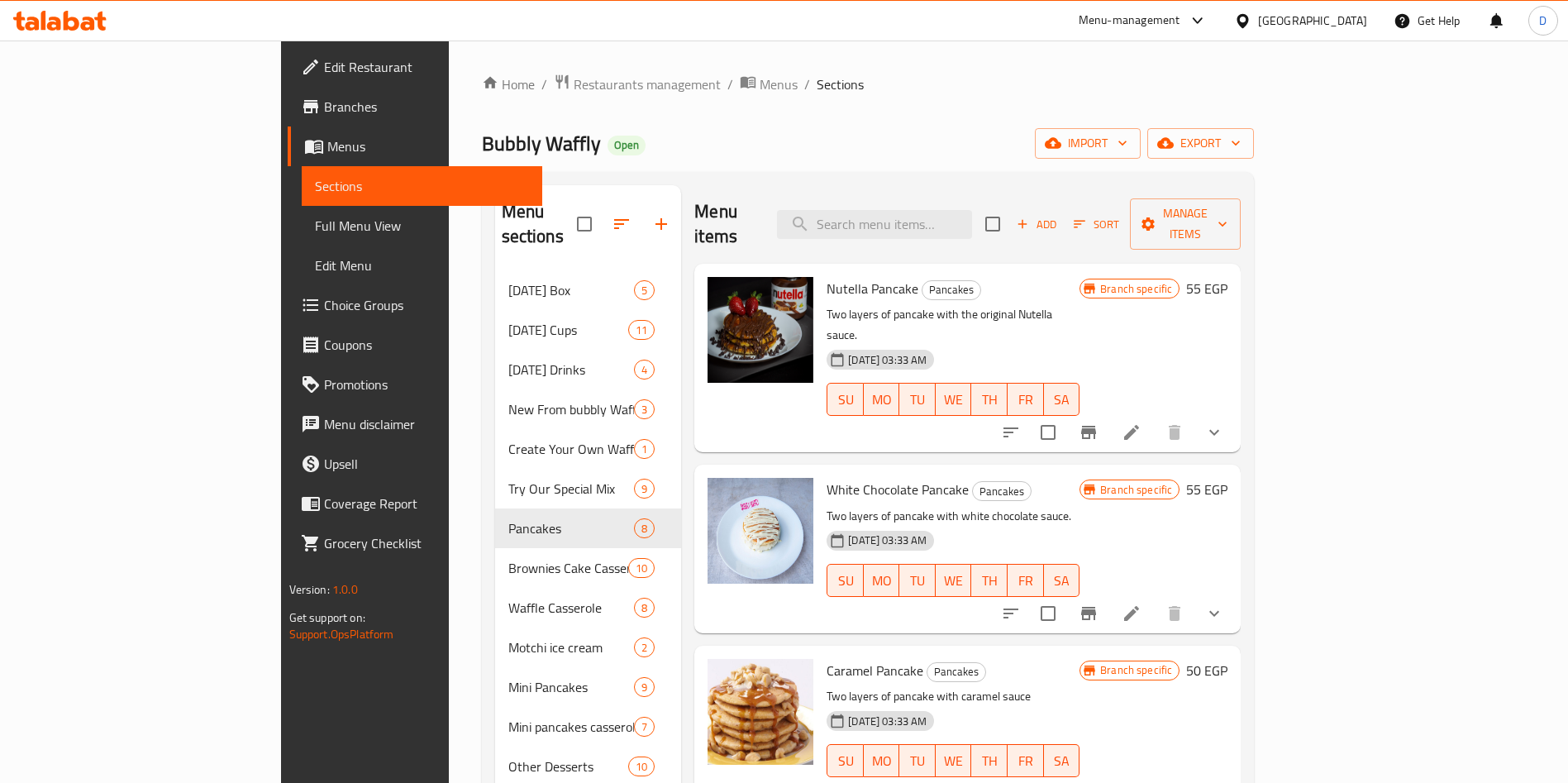
scroll to position [270, 0]
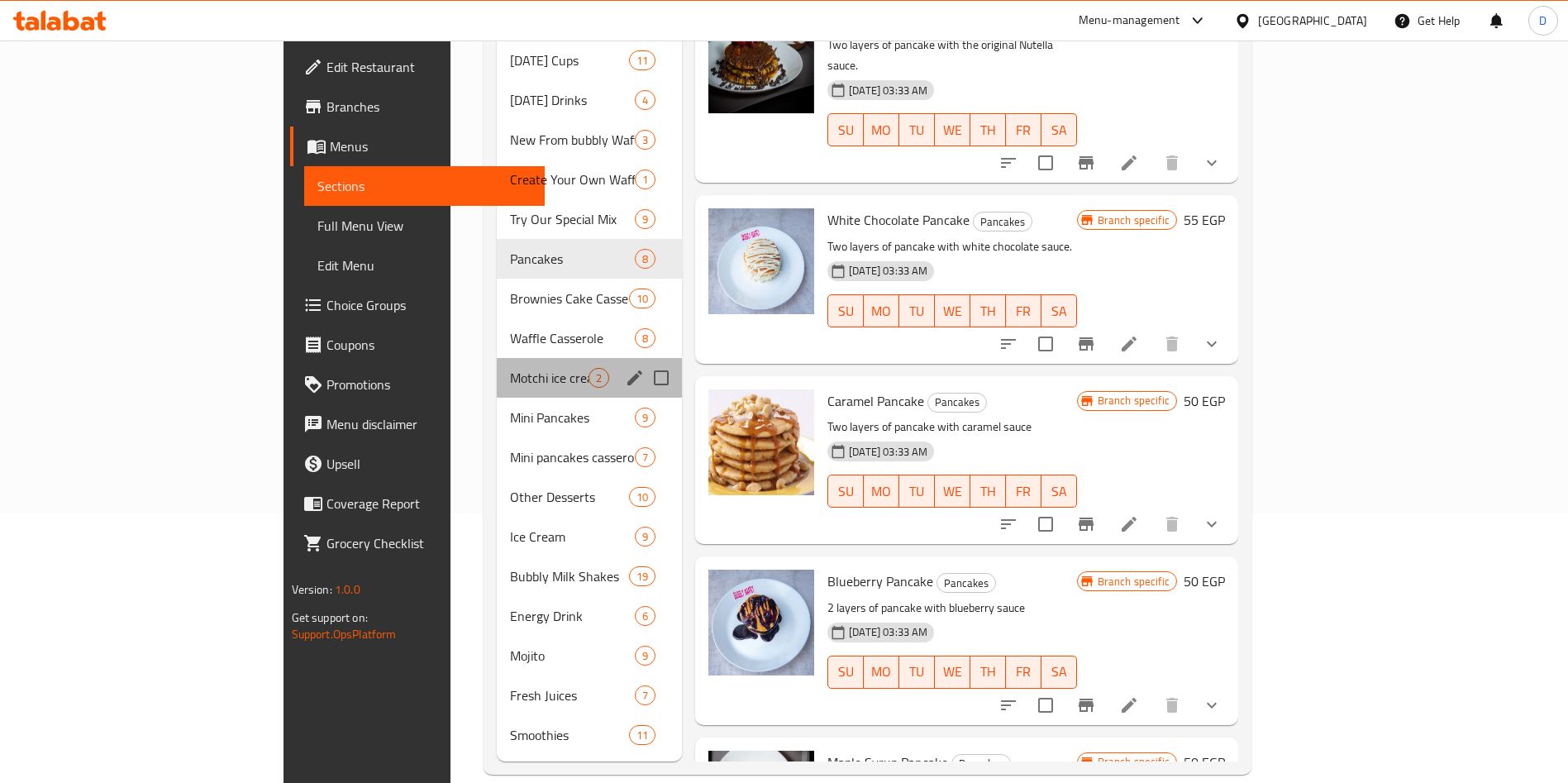
click at [497, 358] on div "Motchi ice cream 2" at bounding box center [589, 377] width 185 height 40
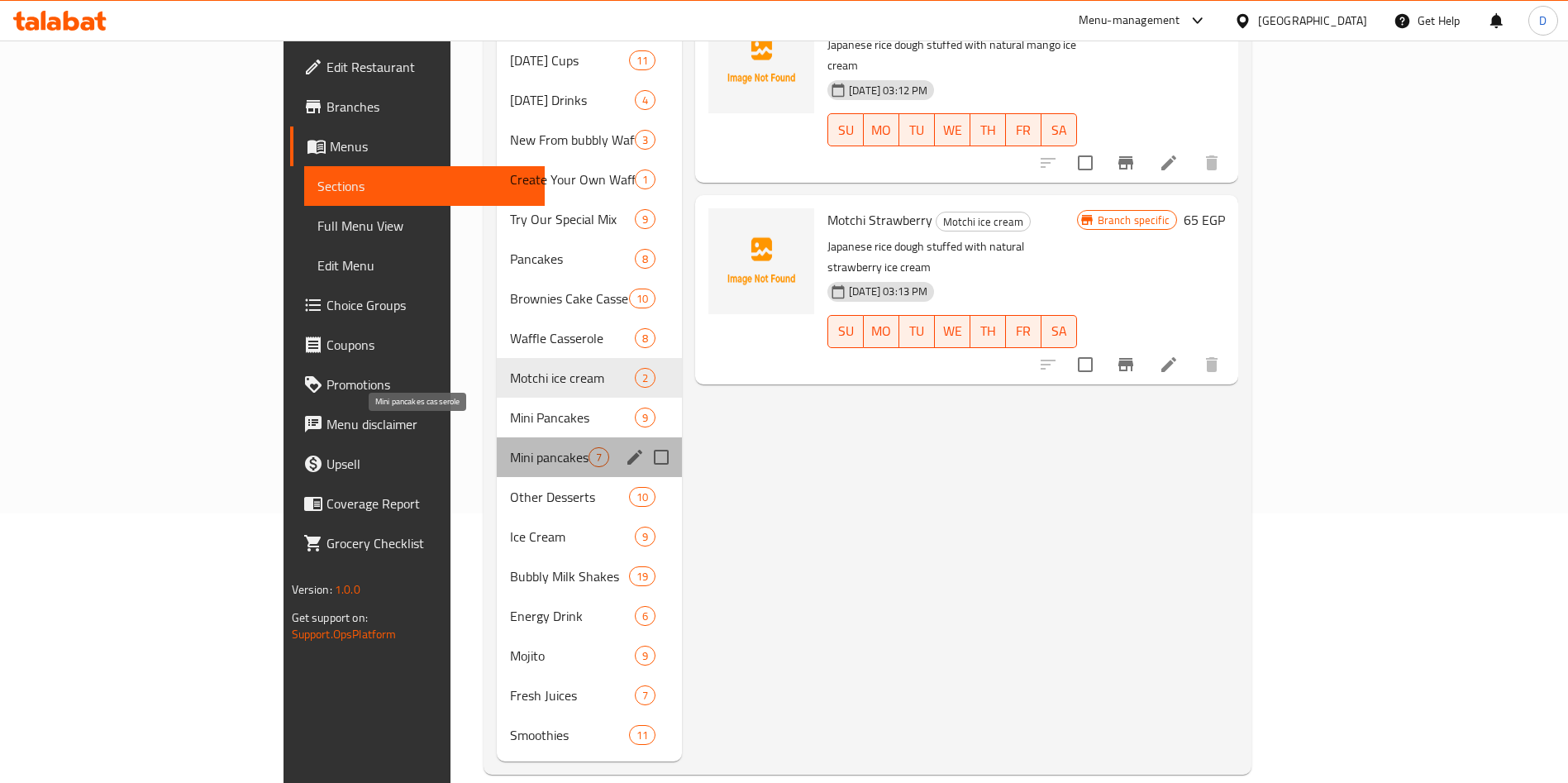
click at [510, 447] on span "Mini pancakes casserole" at bounding box center [548, 457] width 78 height 20
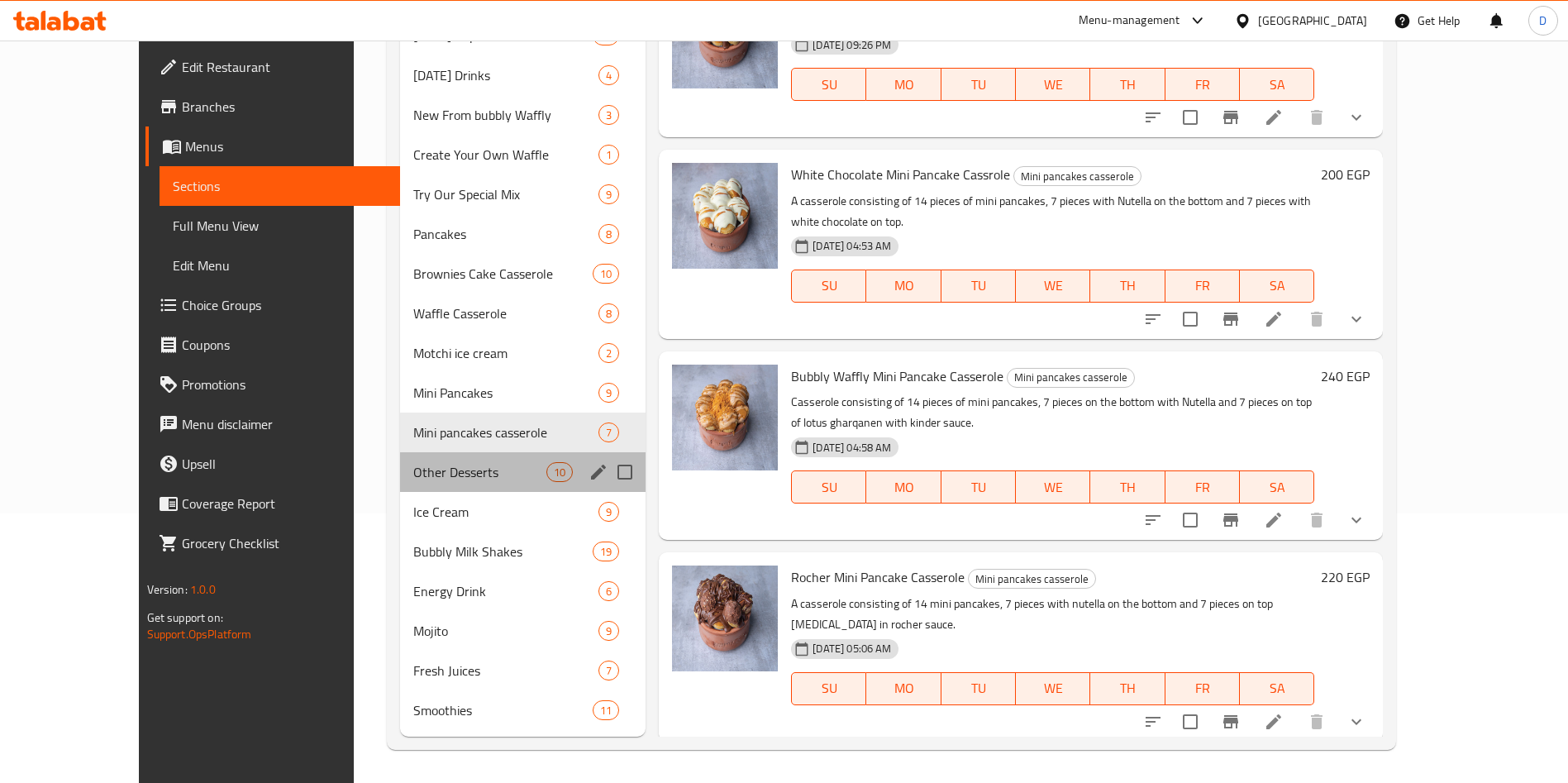
click at [443, 460] on div "Other Desserts 10" at bounding box center [523, 471] width 246 height 40
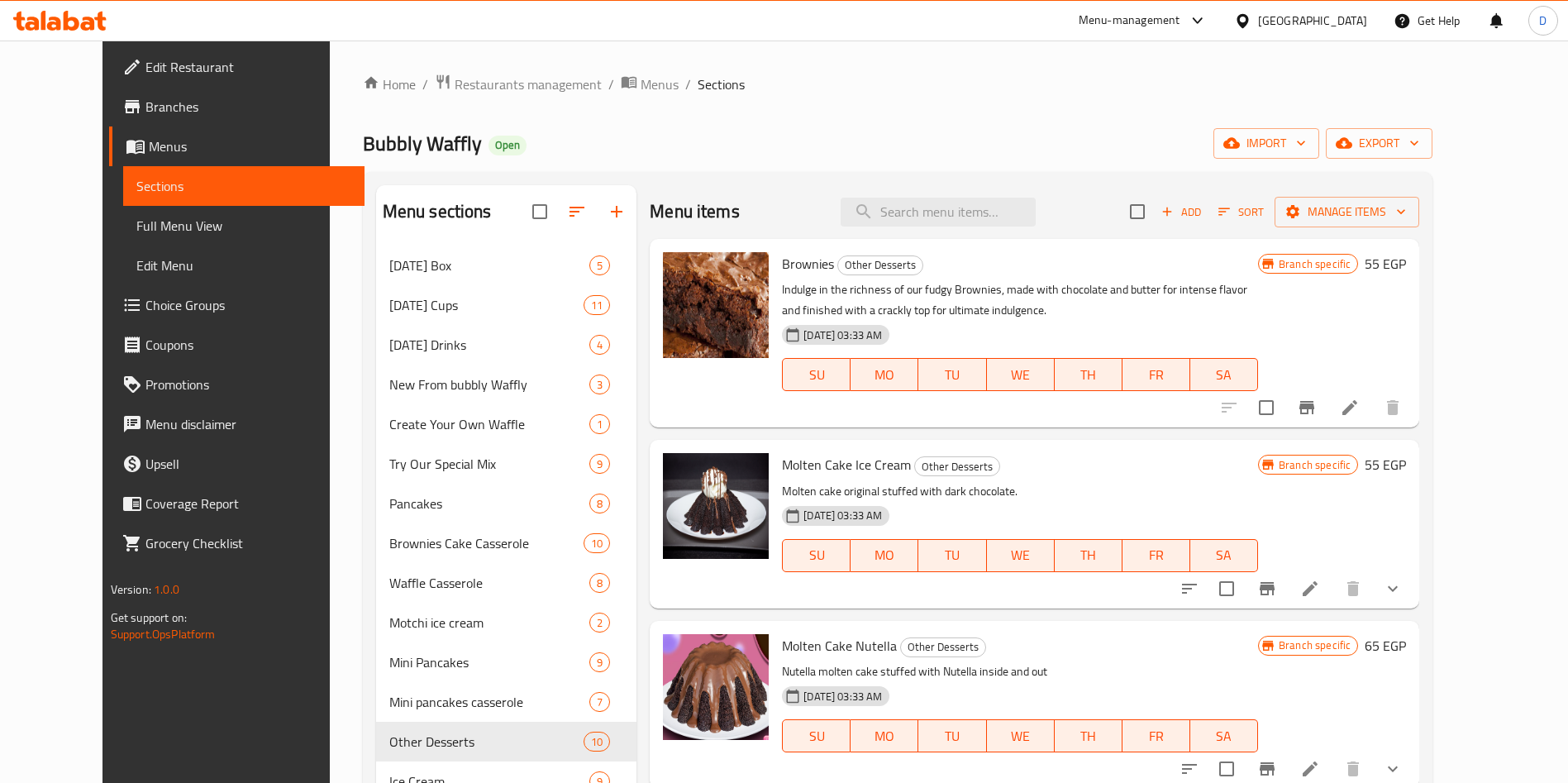
click at [1181, 21] on div "Menu-management" at bounding box center [1129, 21] width 101 height 20
click at [1148, 115] on div "Agent Campaigns Center" at bounding box center [1117, 110] width 125 height 18
